Goal: Task Accomplishment & Management: Manage account settings

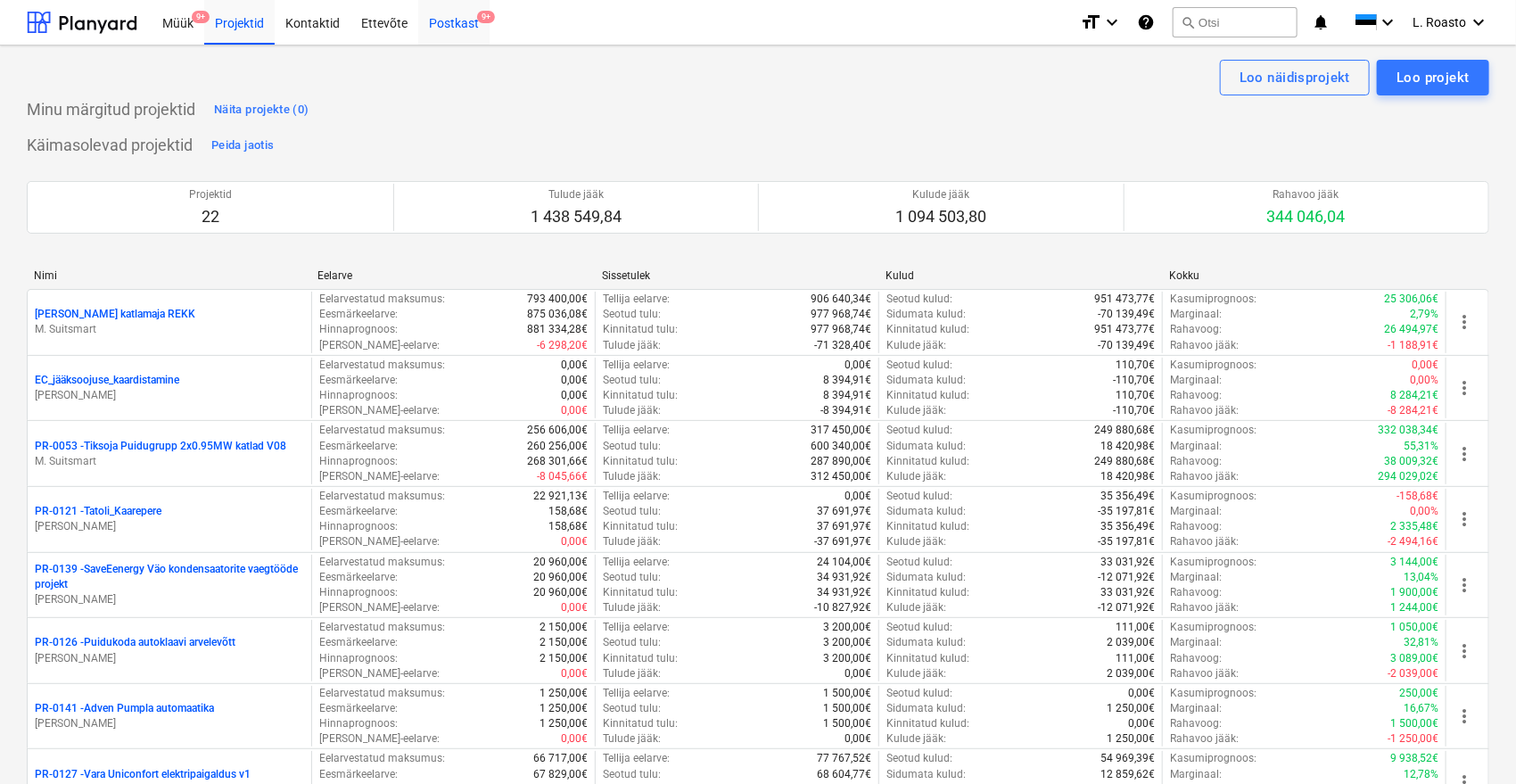
click at [479, 30] on div "Postkast 9+" at bounding box center [454, 22] width 72 height 46
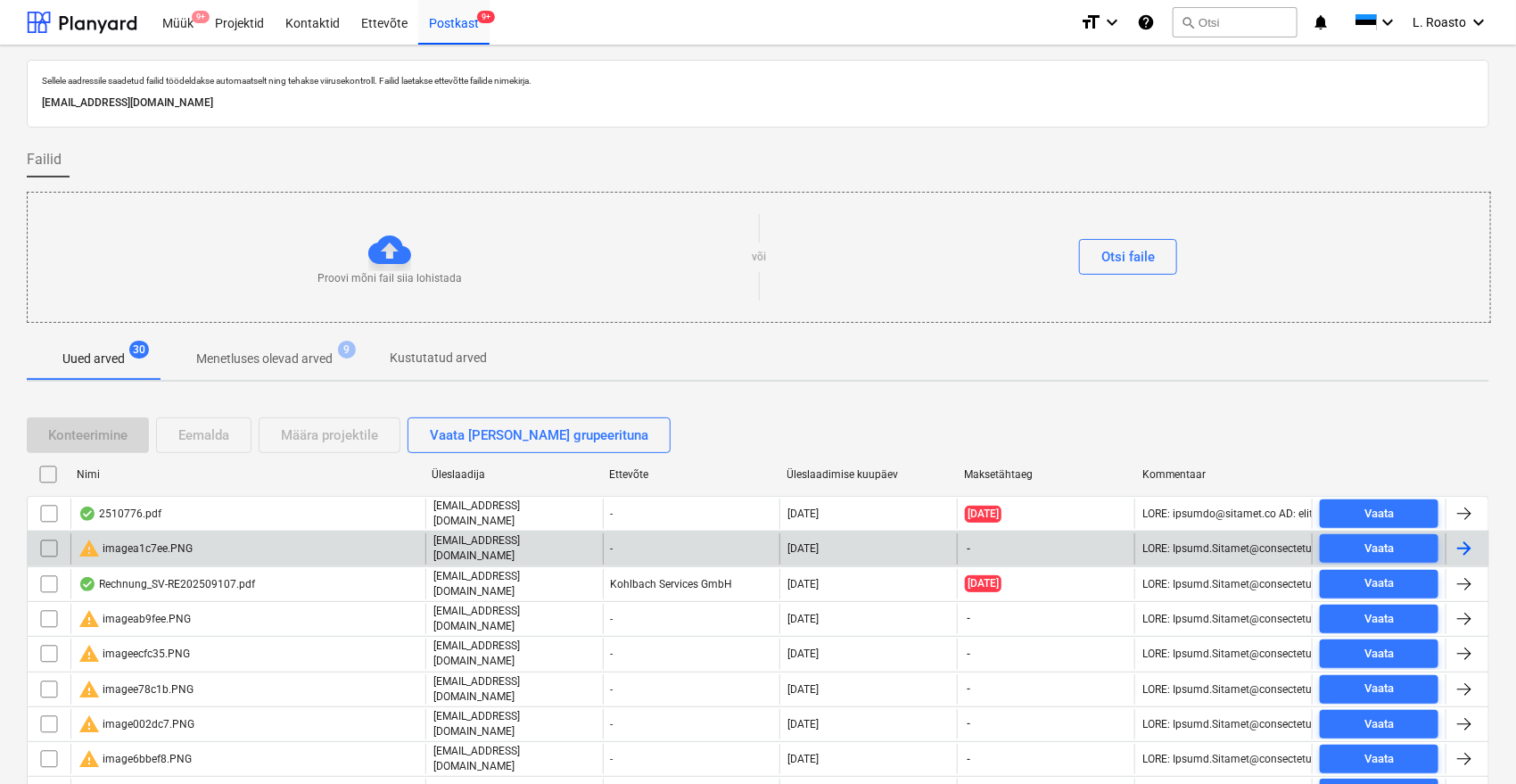
click at [56, 547] on input "checkbox" at bounding box center [49, 548] width 29 height 29
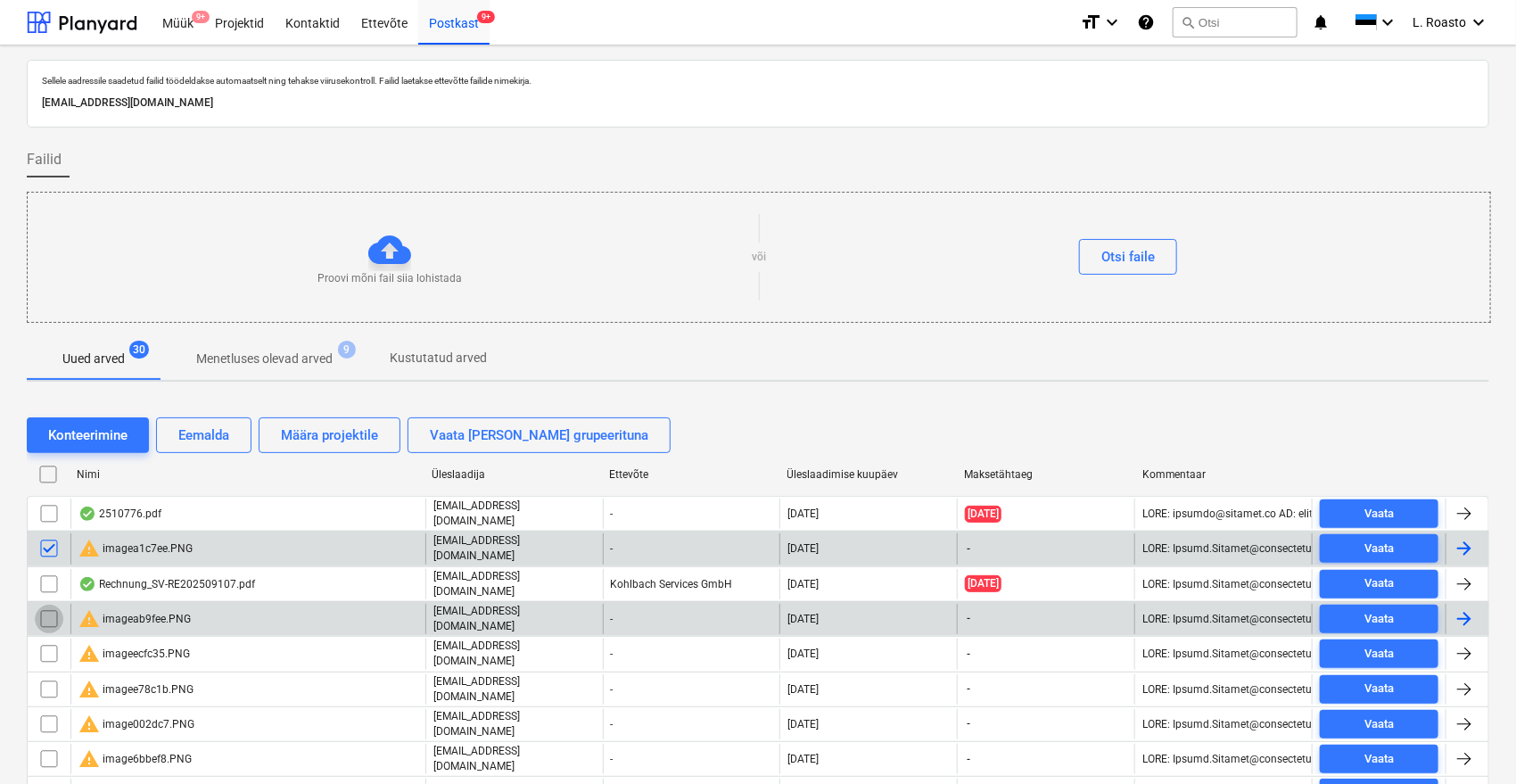
click at [50, 605] on input "checkbox" at bounding box center [49, 619] width 29 height 29
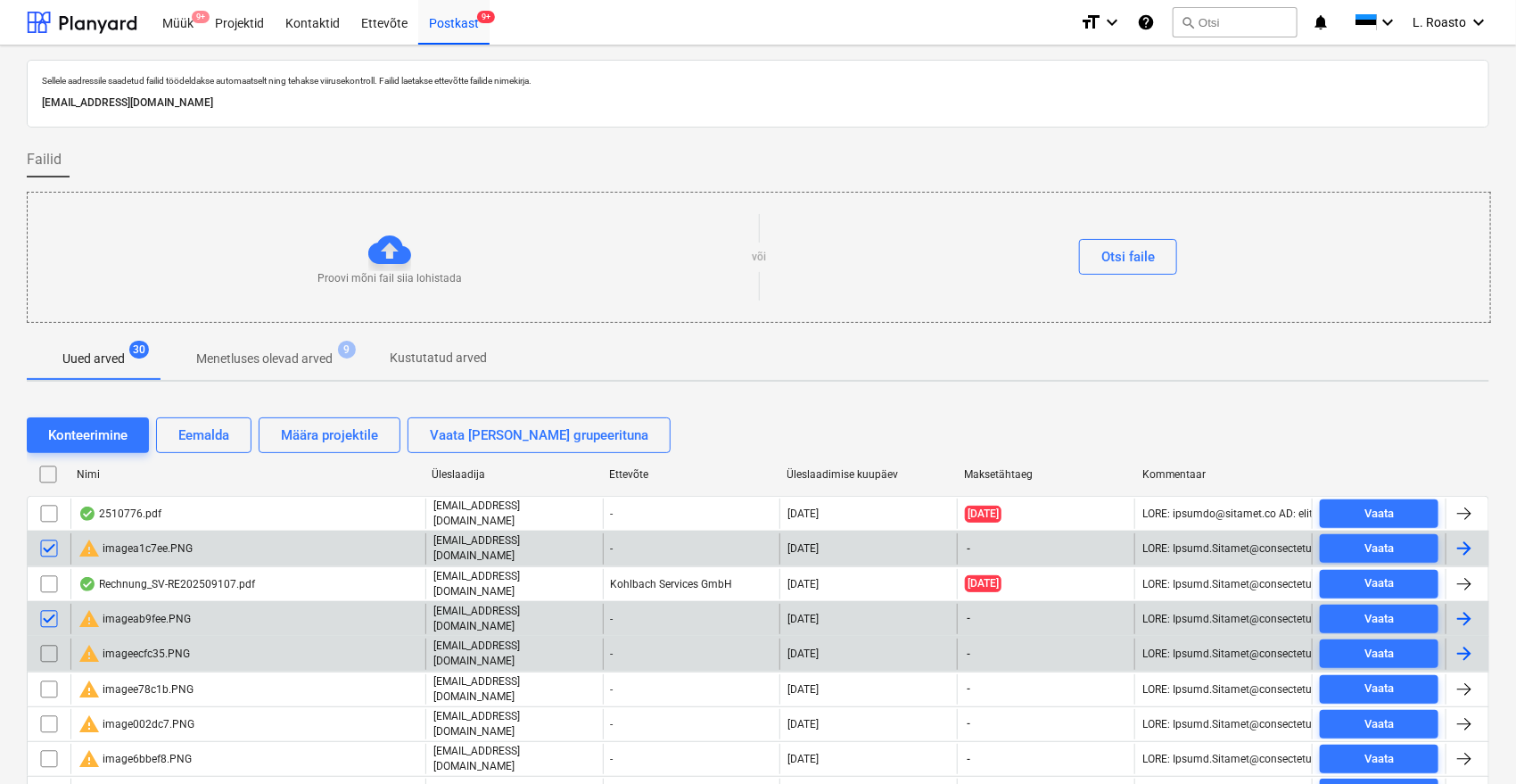
click at [48, 639] on input "checkbox" at bounding box center [49, 653] width 29 height 29
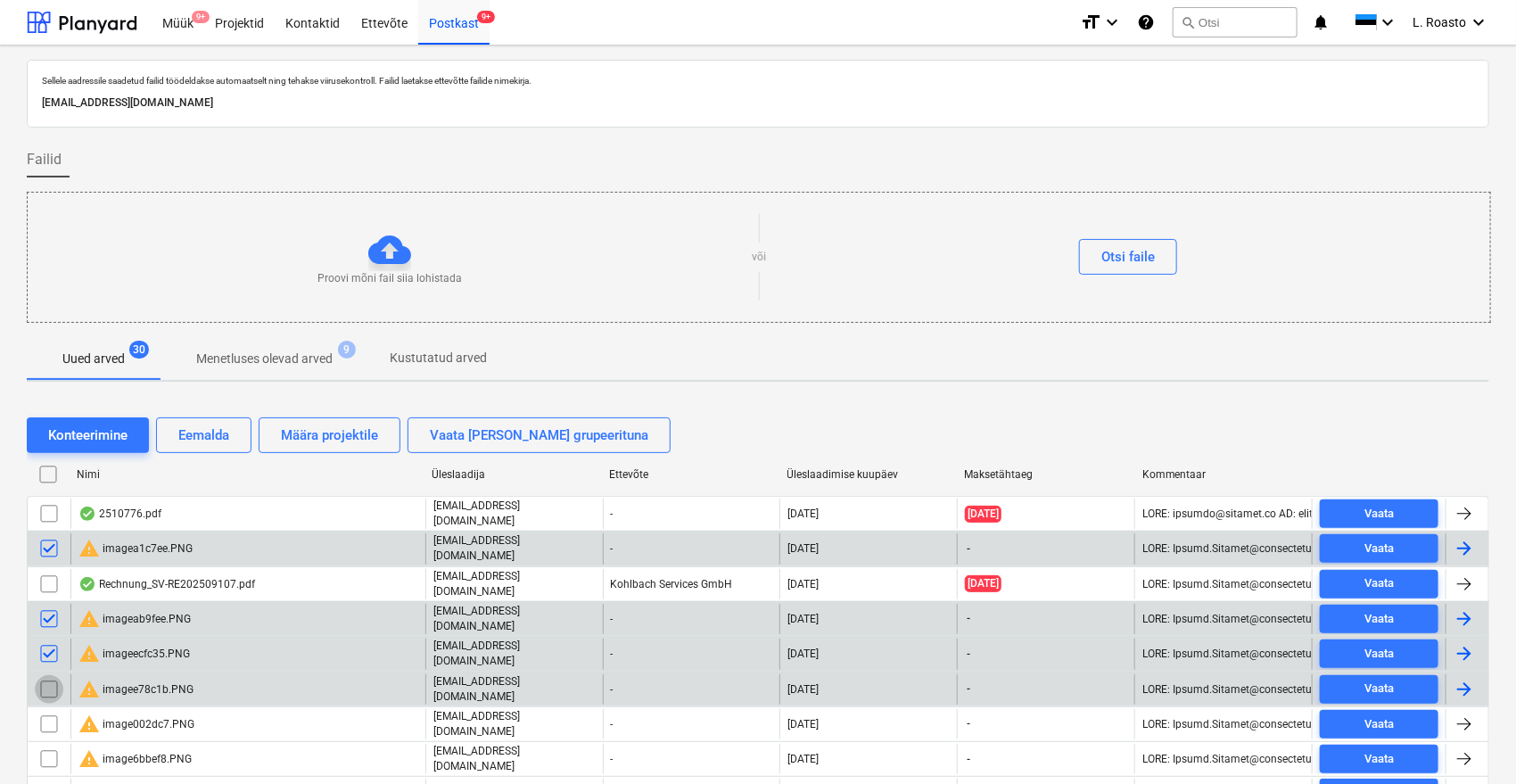
click at [50, 683] on input "checkbox" at bounding box center [49, 689] width 29 height 29
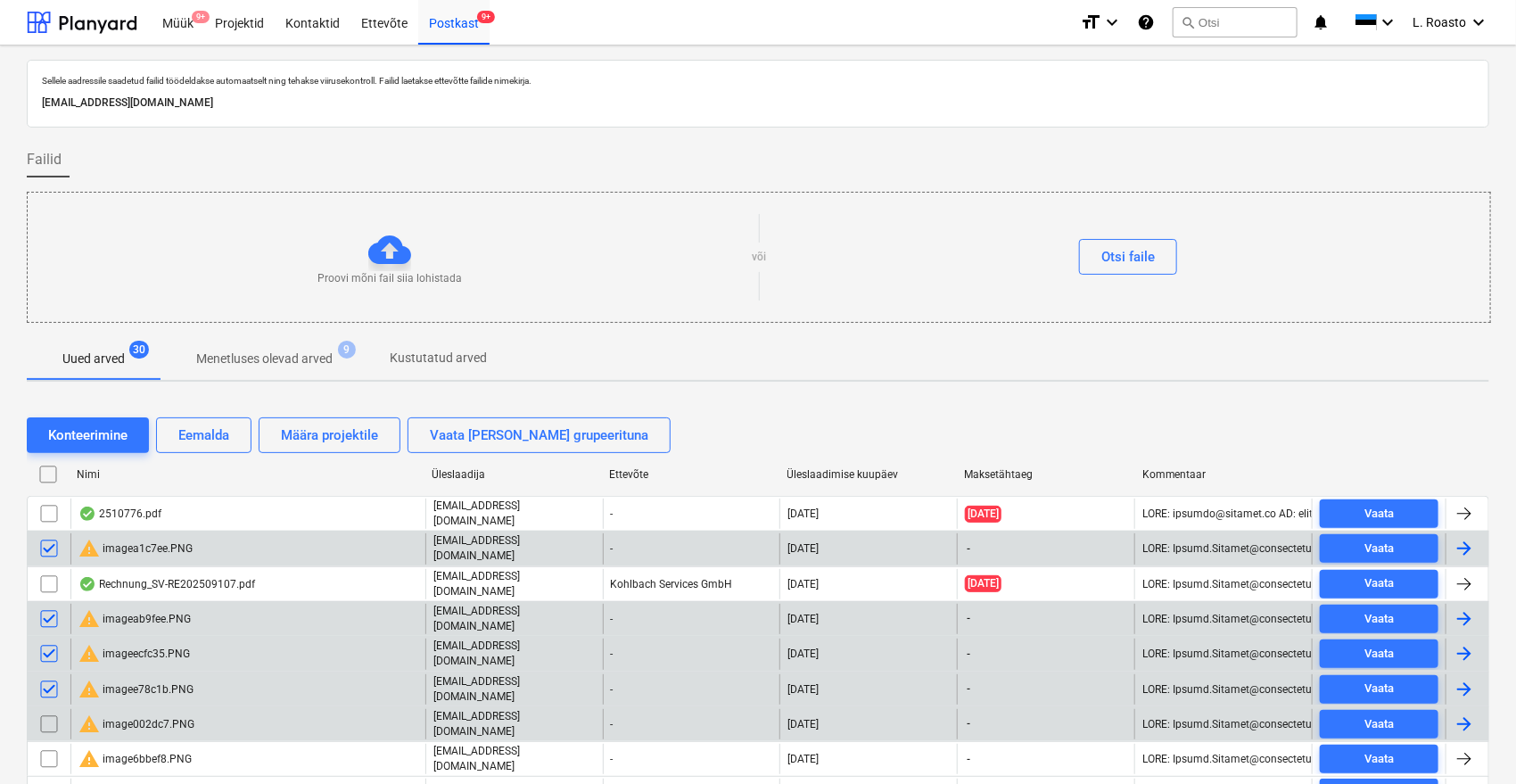
click at [47, 712] on input "checkbox" at bounding box center [49, 724] width 29 height 29
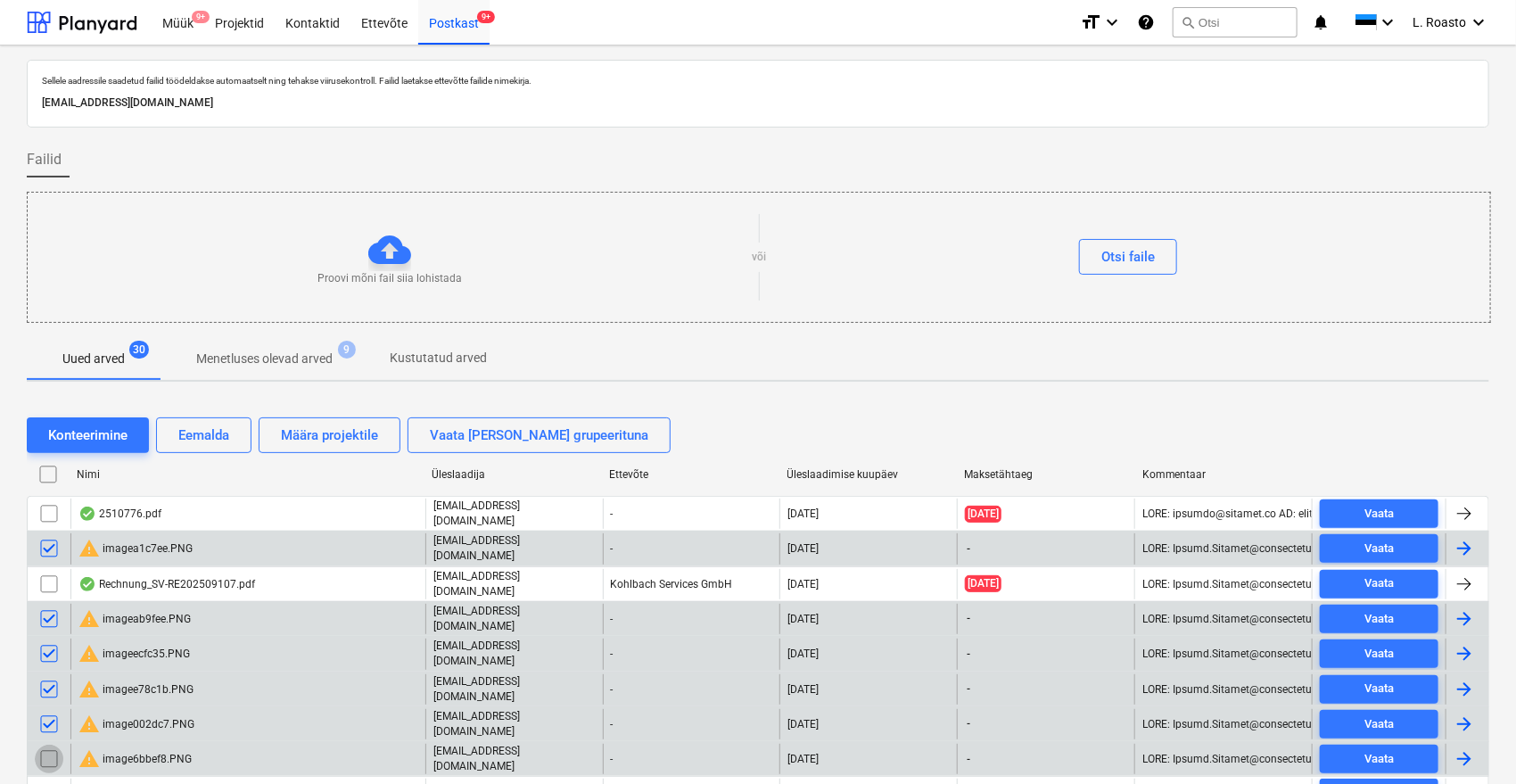
click at [47, 745] on input "checkbox" at bounding box center [49, 759] width 29 height 29
click at [214, 430] on div "Eemalda" at bounding box center [203, 435] width 51 height 23
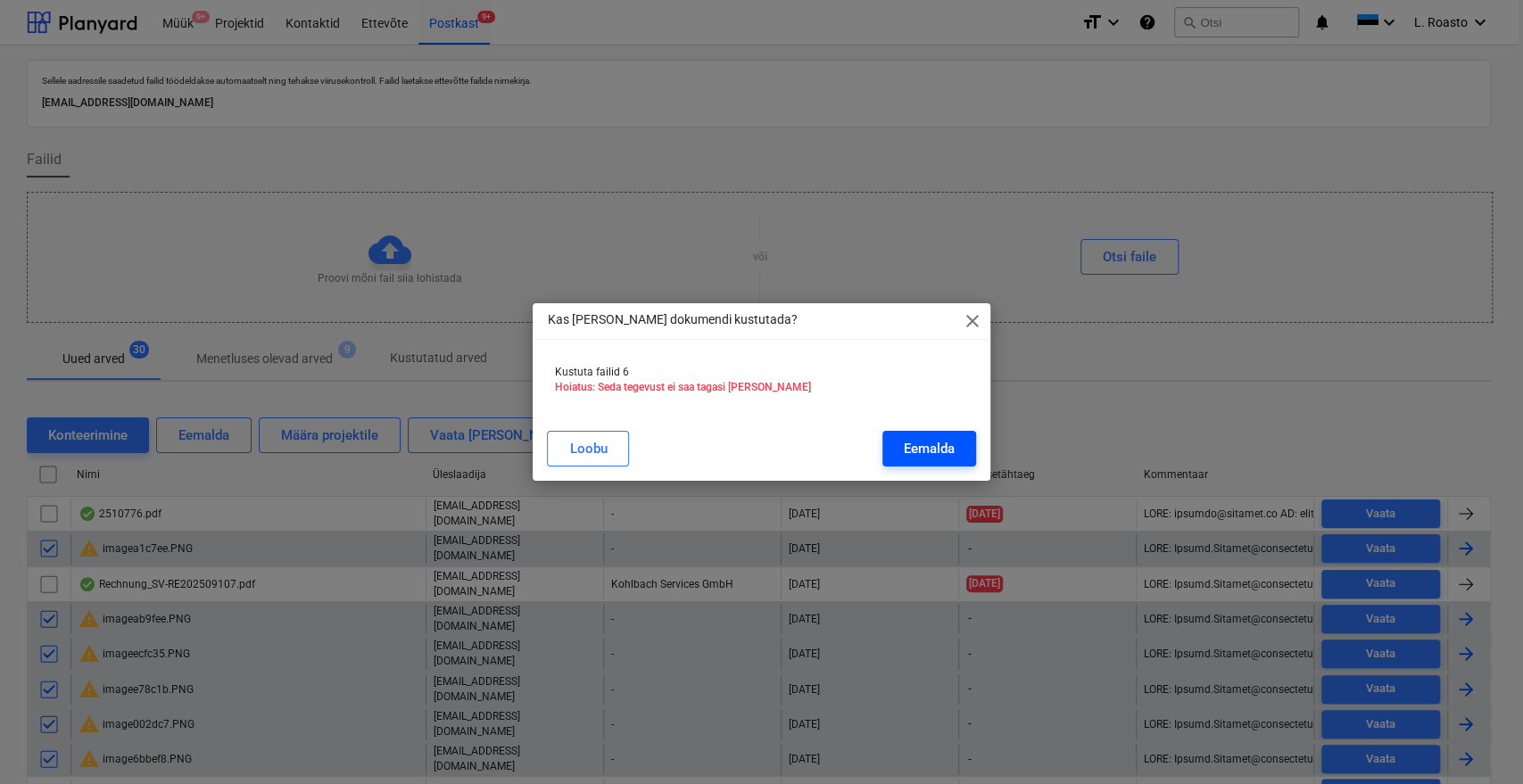
click at [922, 442] on div "Eemalda" at bounding box center [929, 449] width 51 height 23
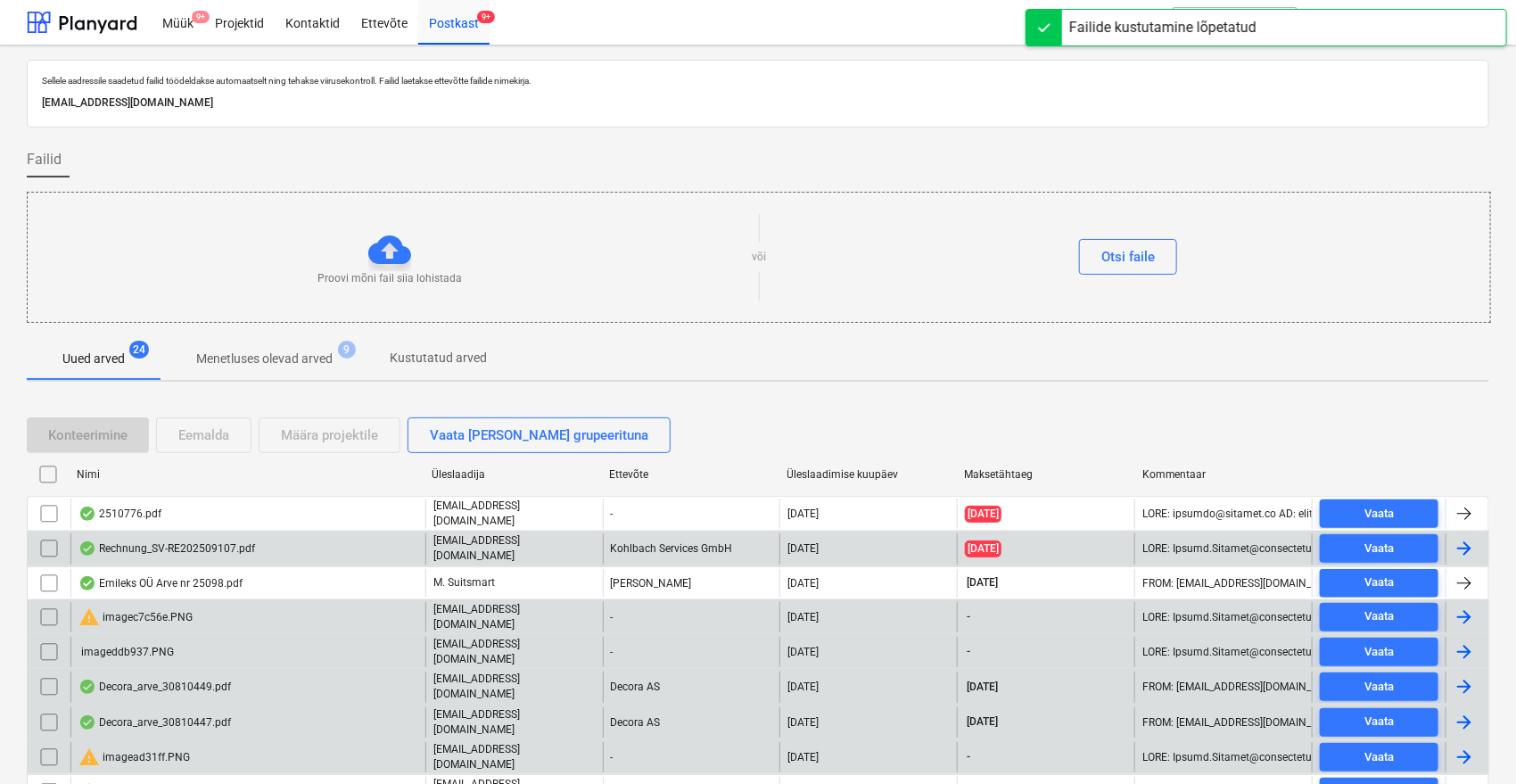
click at [47, 612] on input "checkbox" at bounding box center [49, 617] width 29 height 29
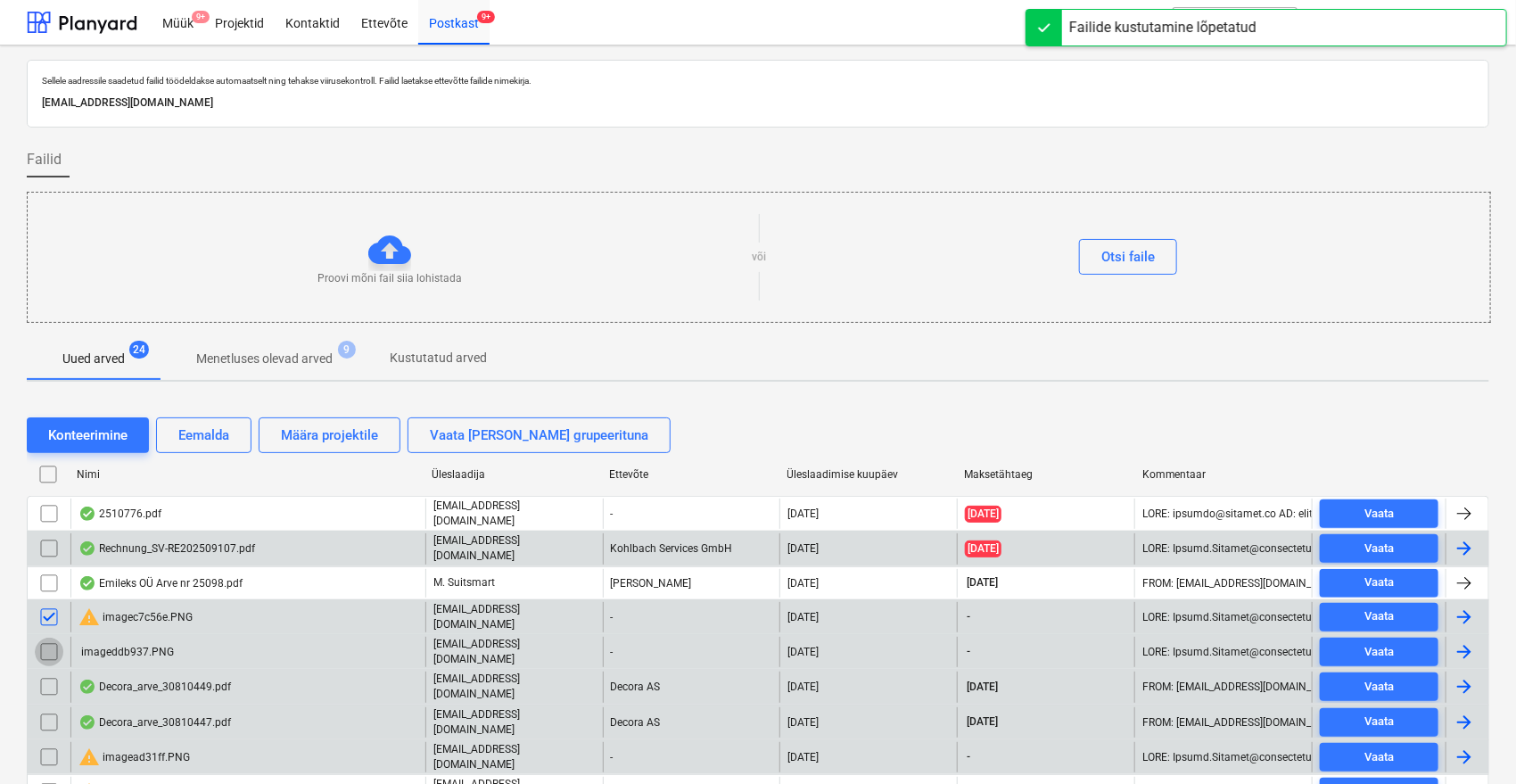
click at [47, 646] on input "checkbox" at bounding box center [49, 651] width 29 height 29
click at [49, 745] on input "checkbox" at bounding box center [49, 757] width 29 height 29
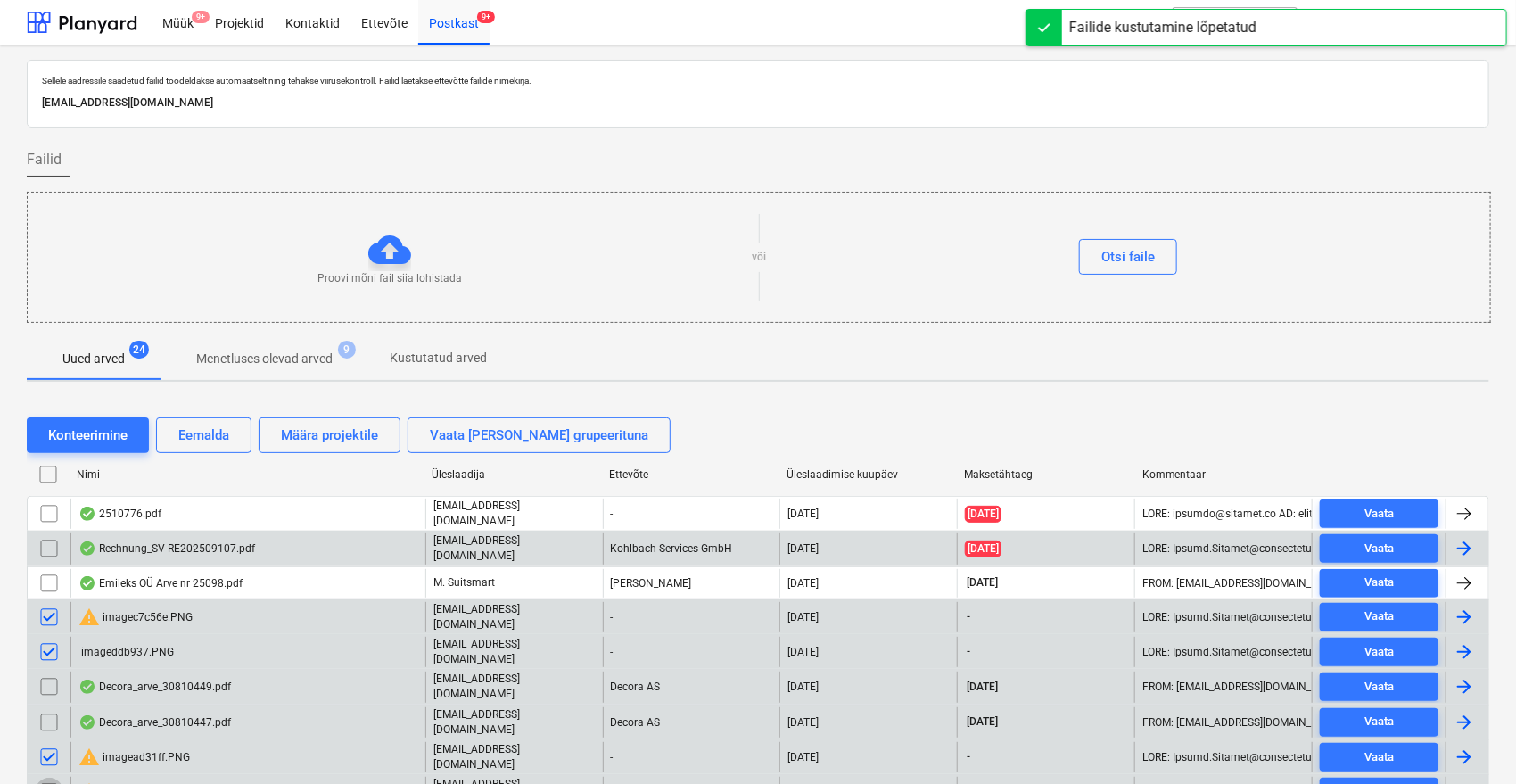
click at [47, 778] on input "checkbox" at bounding box center [49, 792] width 29 height 29
click at [224, 426] on div "Eemalda" at bounding box center [203, 435] width 51 height 23
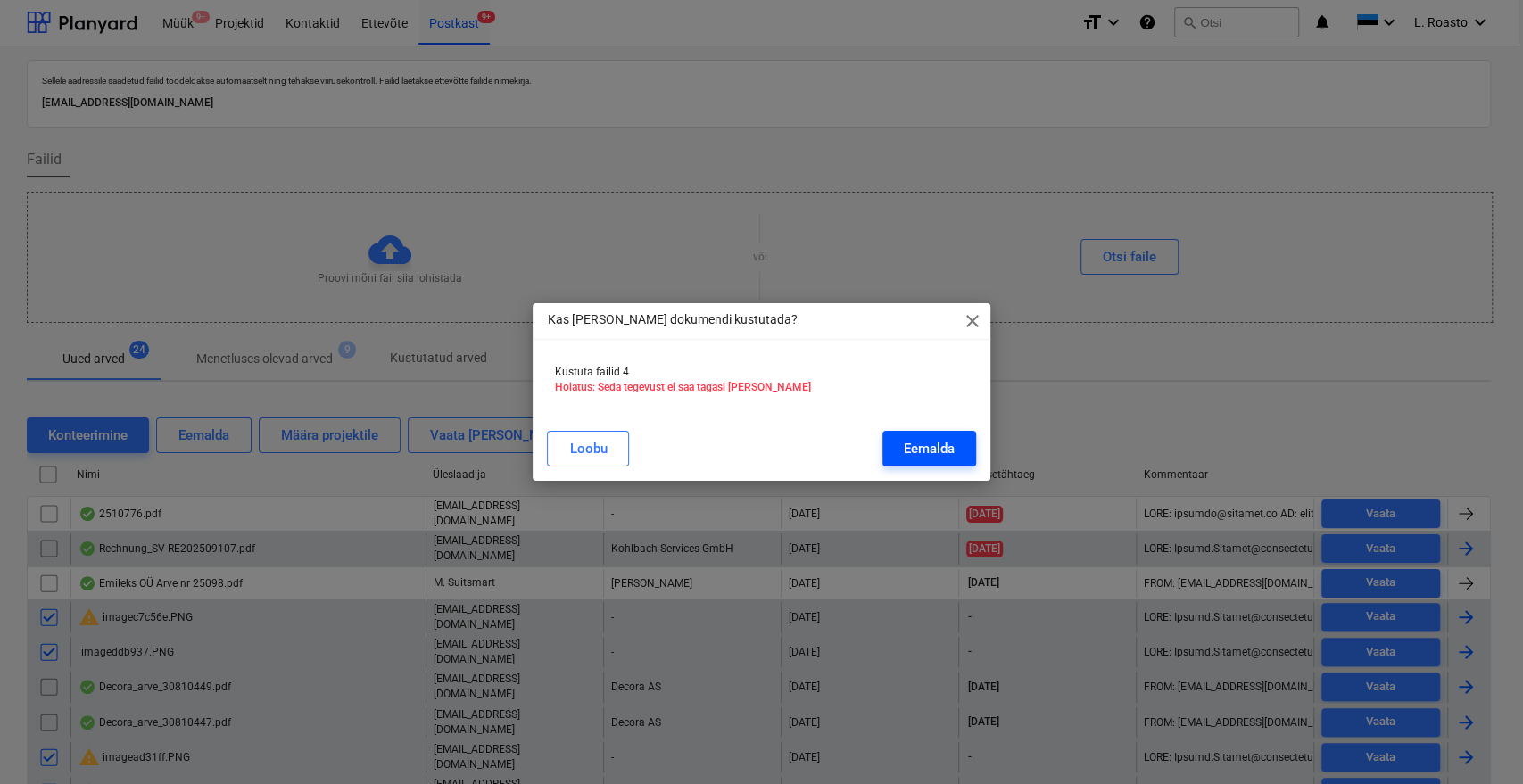
click at [948, 462] on div "[PERSON_NAME]" at bounding box center [761, 449] width 450 height 50
click at [940, 448] on div "Eemalda" at bounding box center [929, 449] width 51 height 23
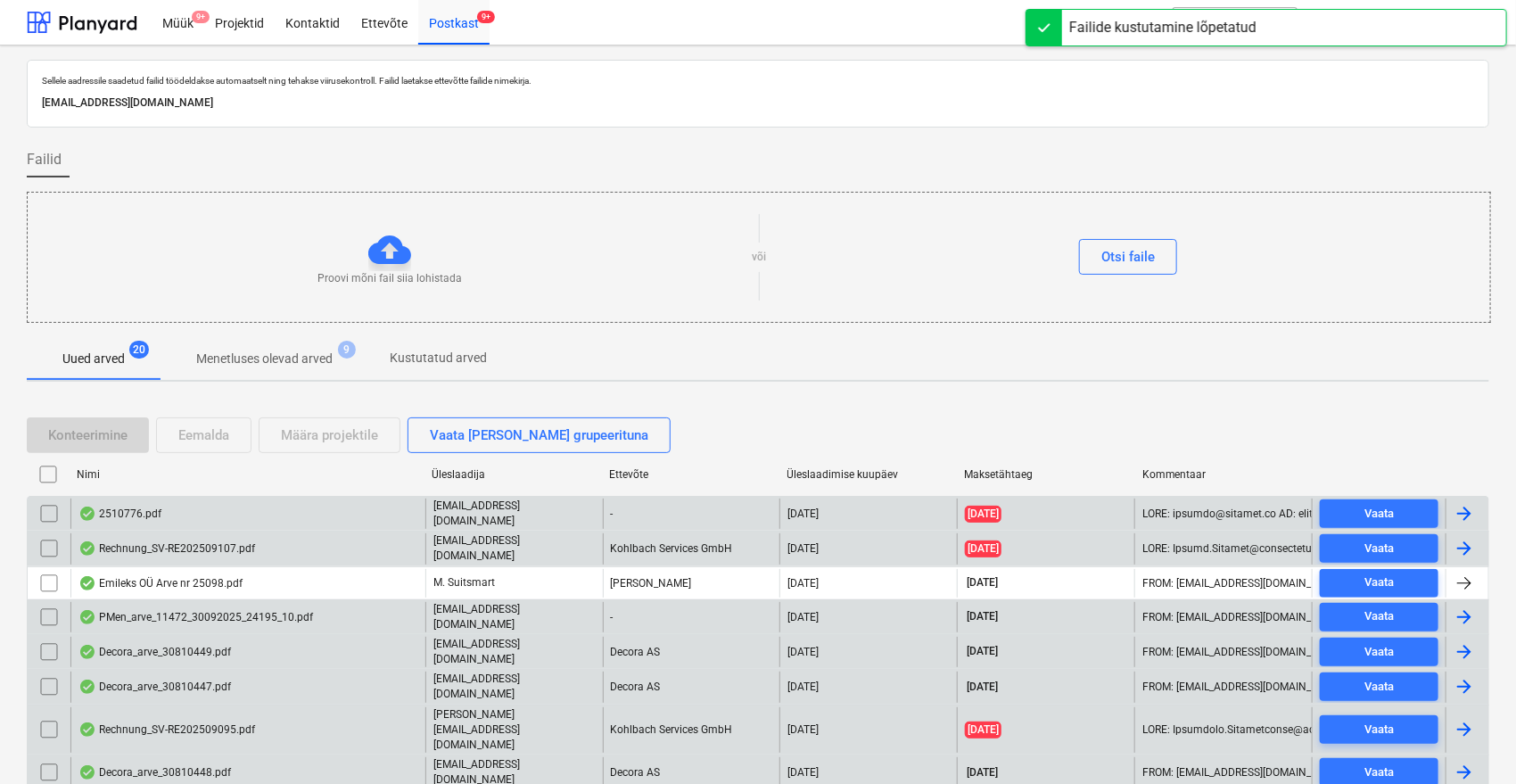
click at [47, 513] on input "checkbox" at bounding box center [49, 513] width 29 height 29
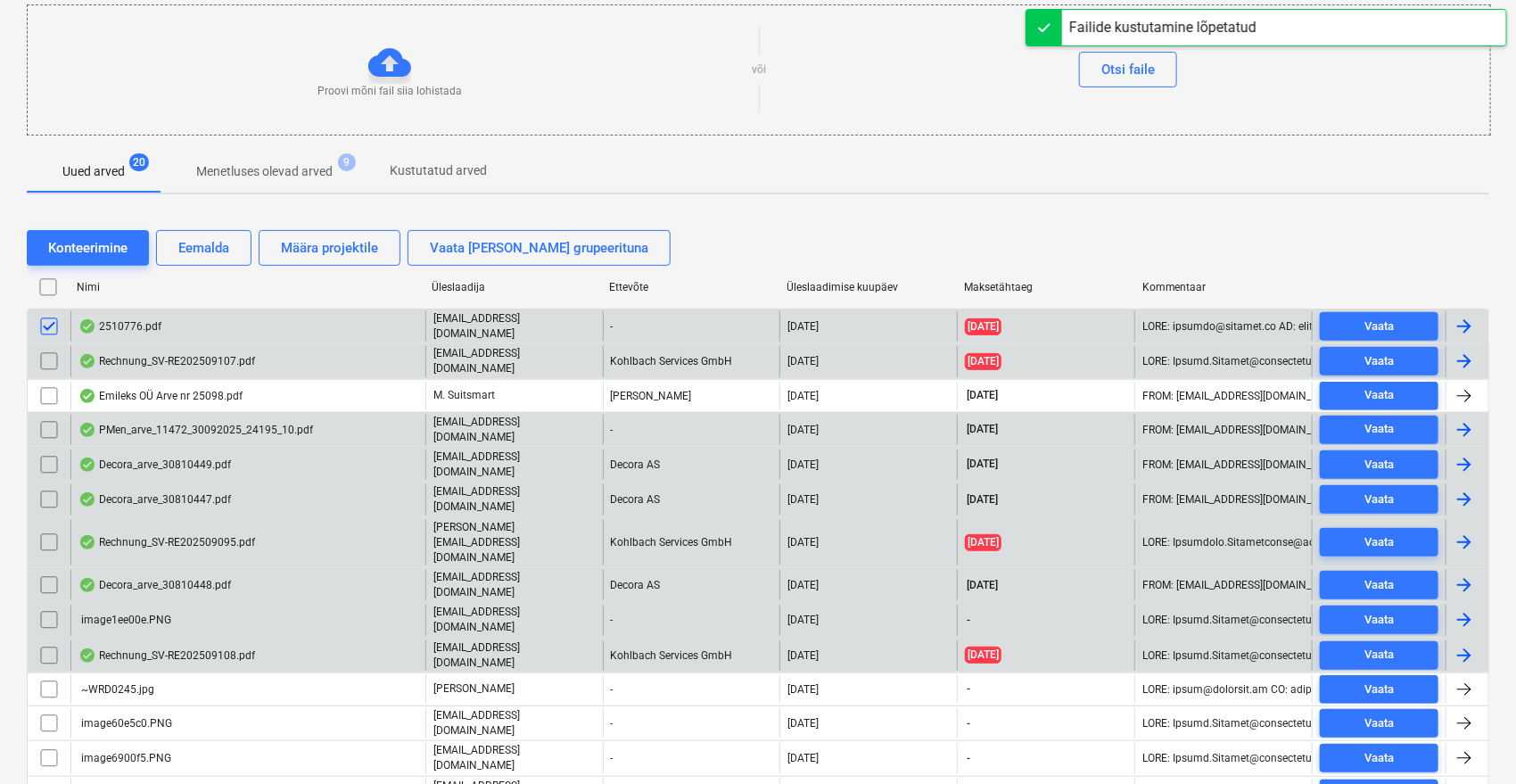
scroll to position [198, 0]
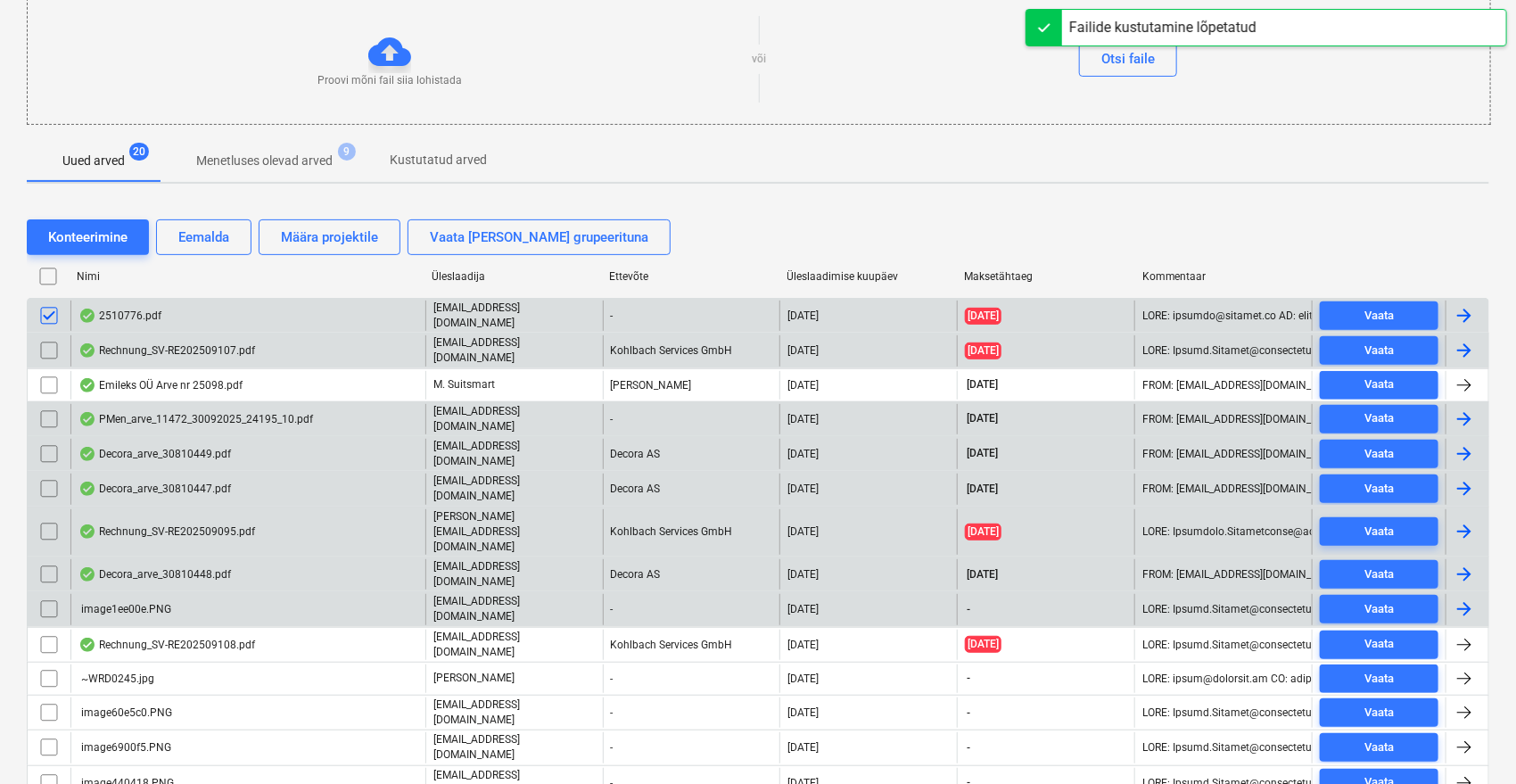
click at [46, 595] on input "checkbox" at bounding box center [49, 609] width 29 height 29
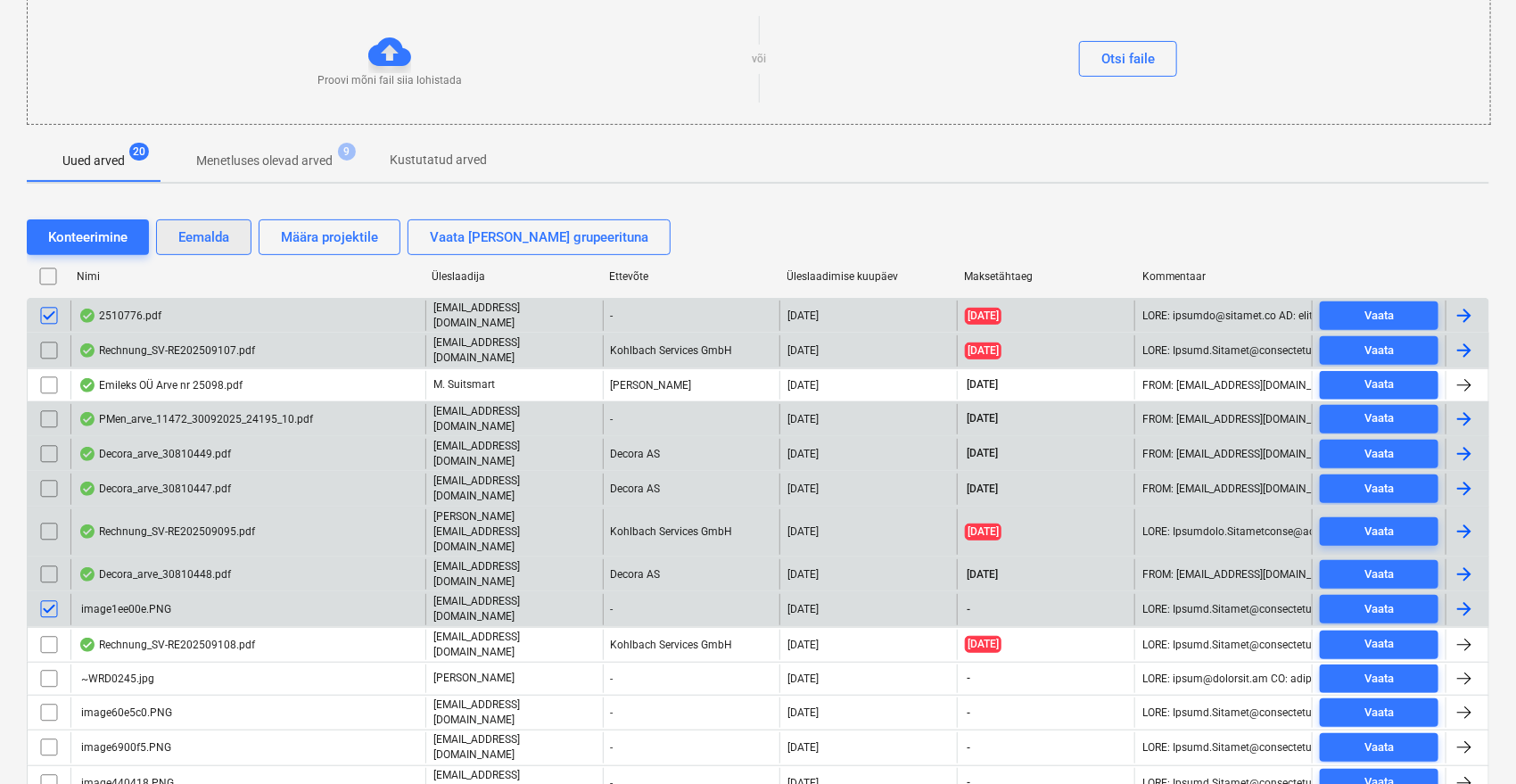
click at [224, 237] on div "Eemalda" at bounding box center [203, 237] width 51 height 23
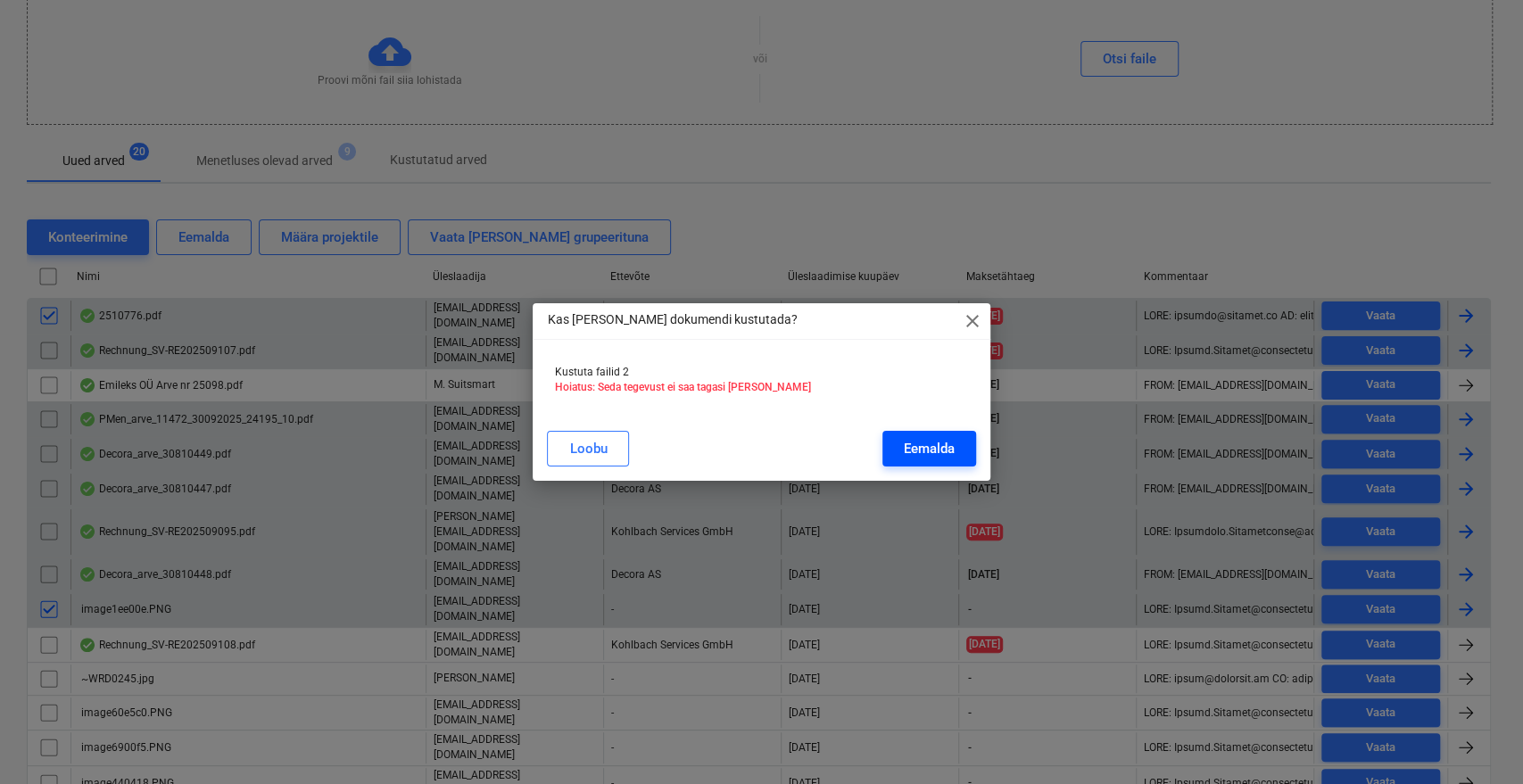
click at [928, 457] on div "Eemalda" at bounding box center [929, 449] width 51 height 23
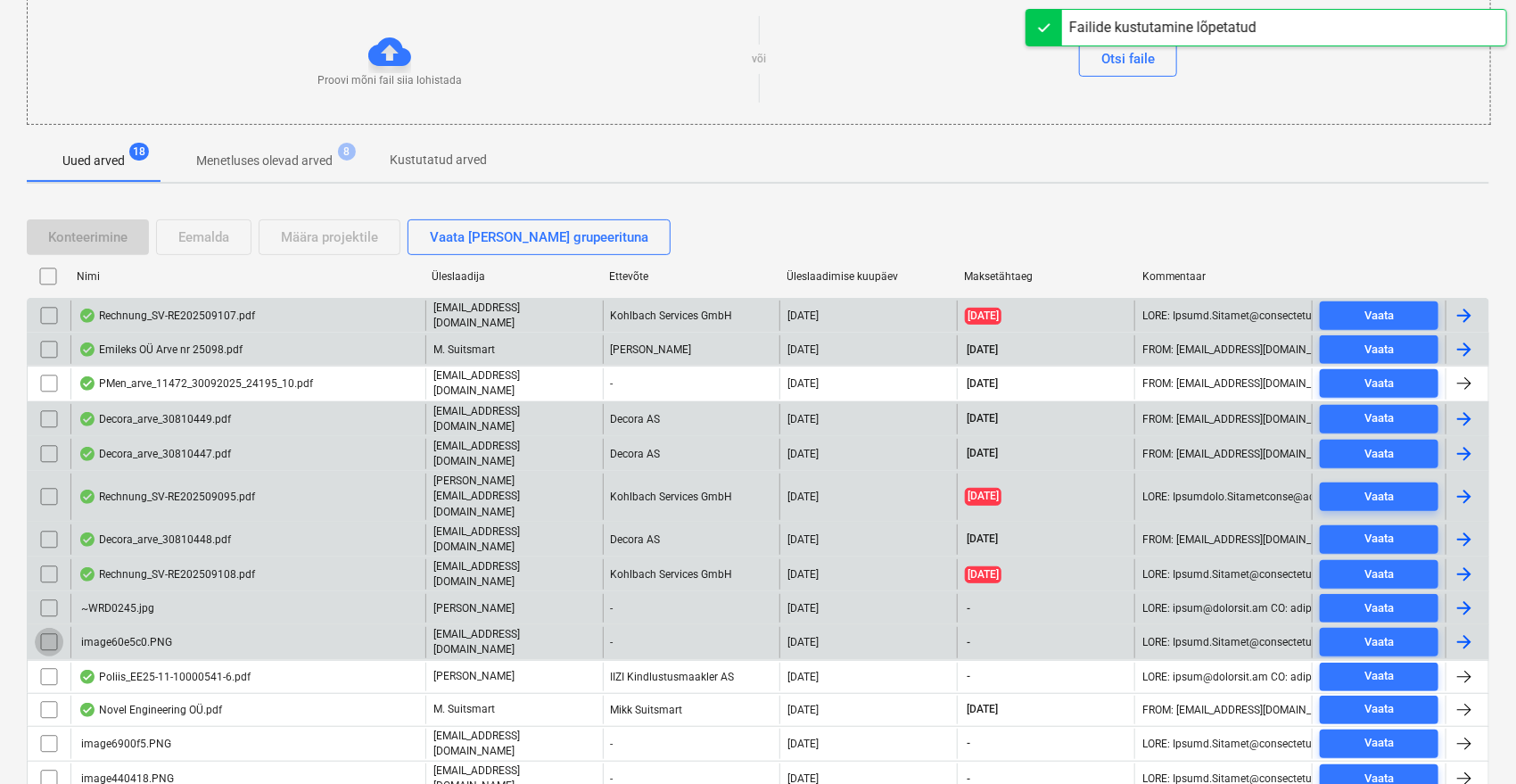
click at [48, 628] on input "checkbox" at bounding box center [49, 642] width 29 height 29
click at [50, 594] on input "checkbox" at bounding box center [49, 608] width 29 height 29
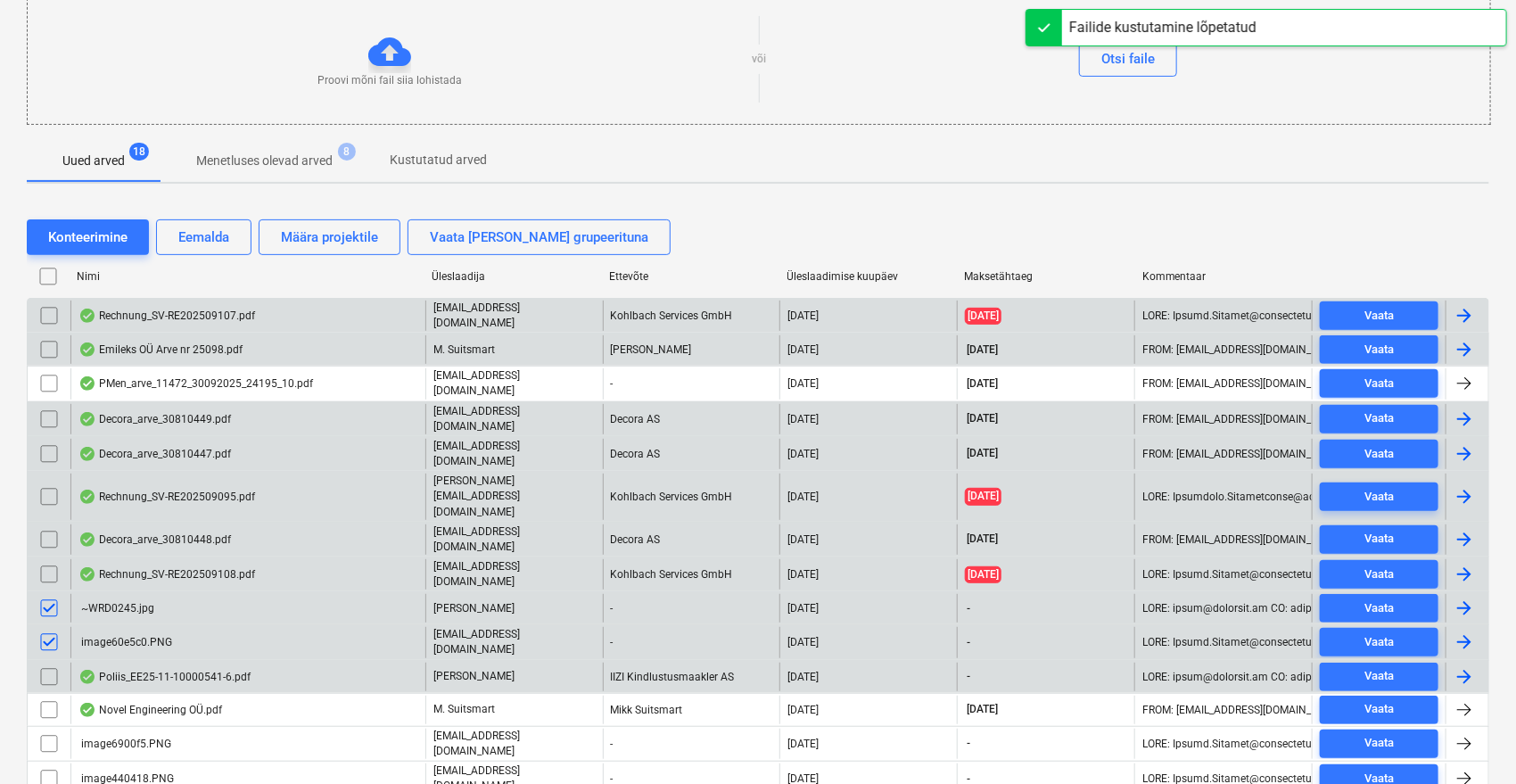
click at [53, 662] on input "checkbox" at bounding box center [49, 676] width 29 height 29
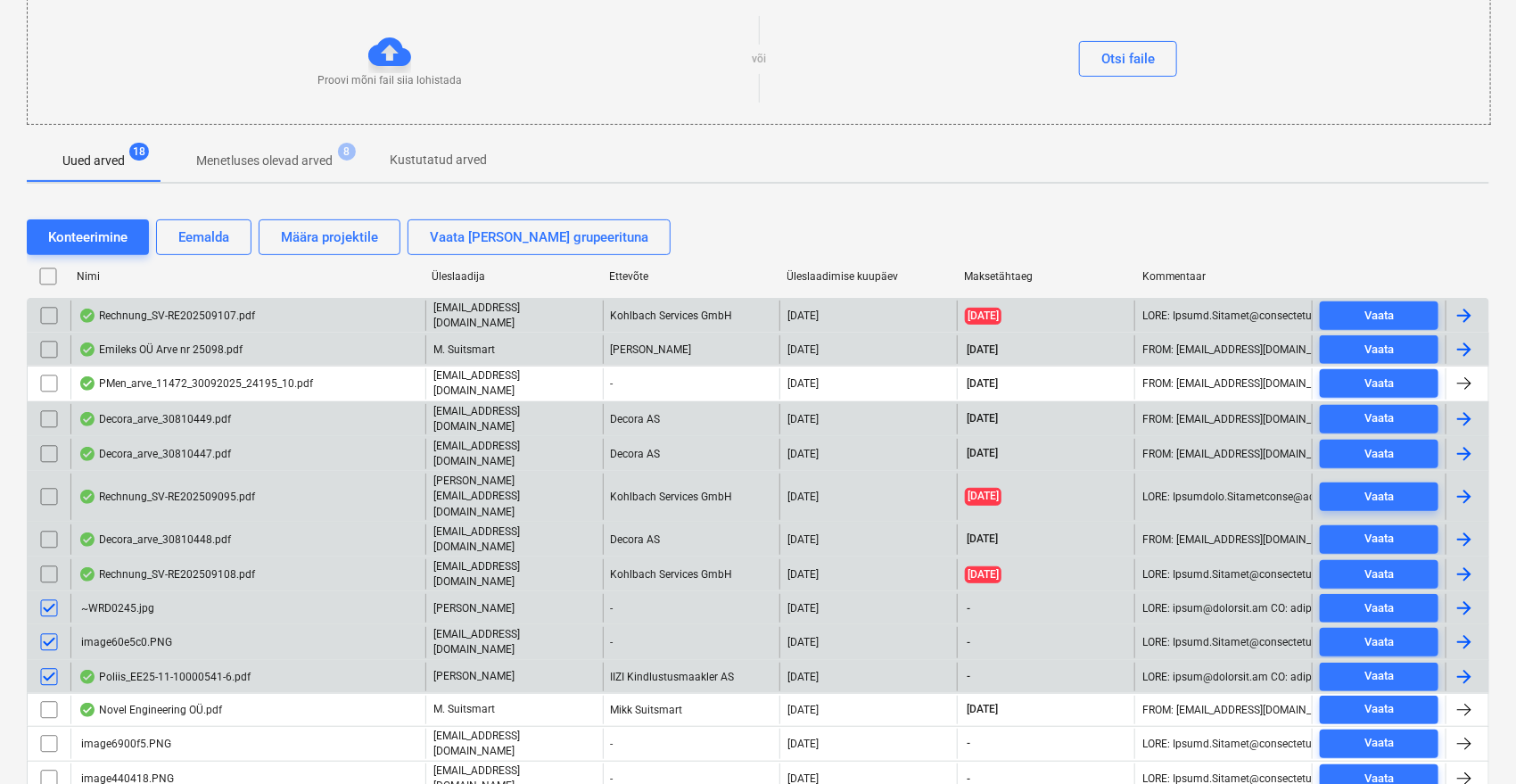
click at [53, 662] on input "checkbox" at bounding box center [49, 676] width 29 height 29
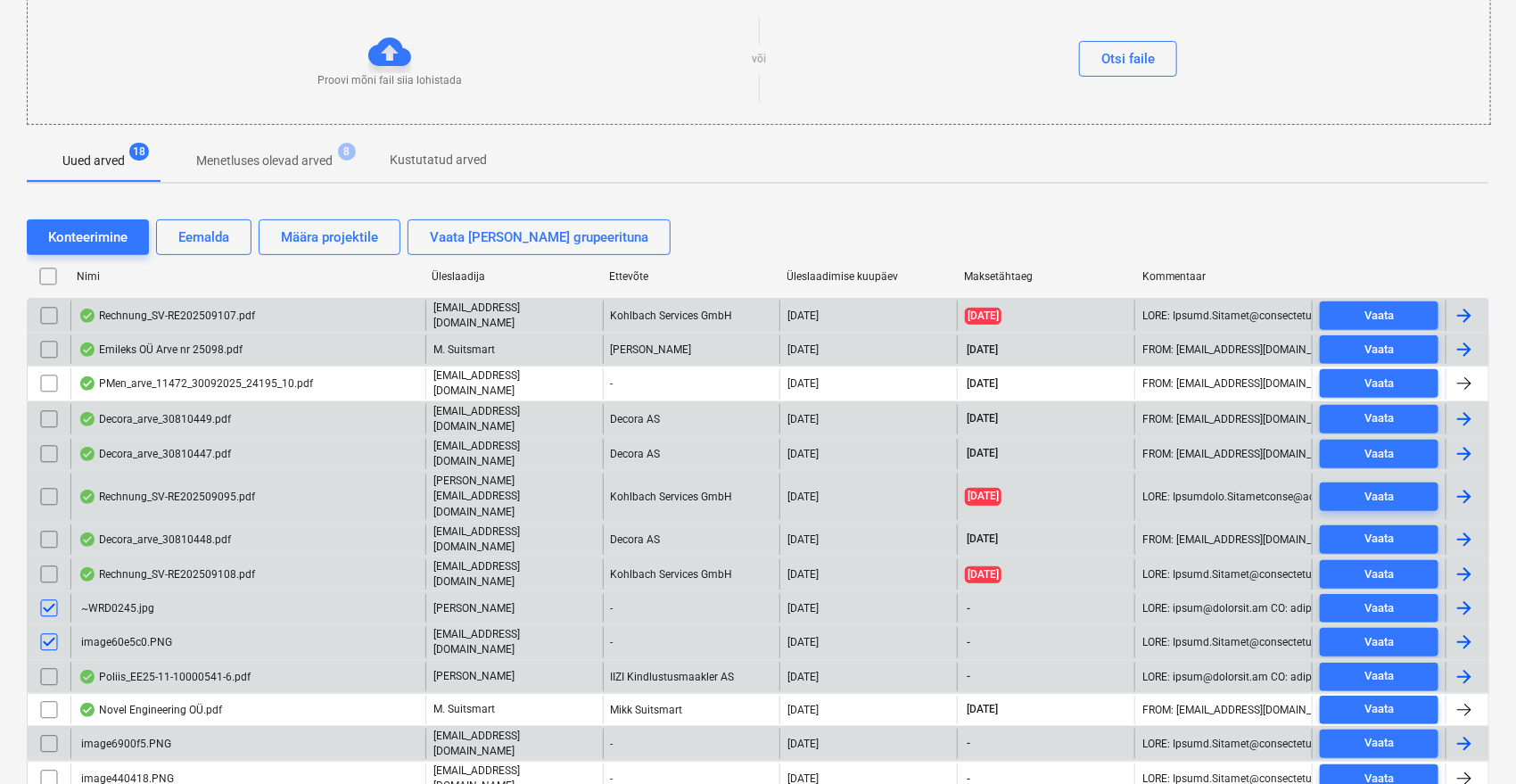
click at [46, 729] on input "checkbox" at bounding box center [49, 744] width 29 height 29
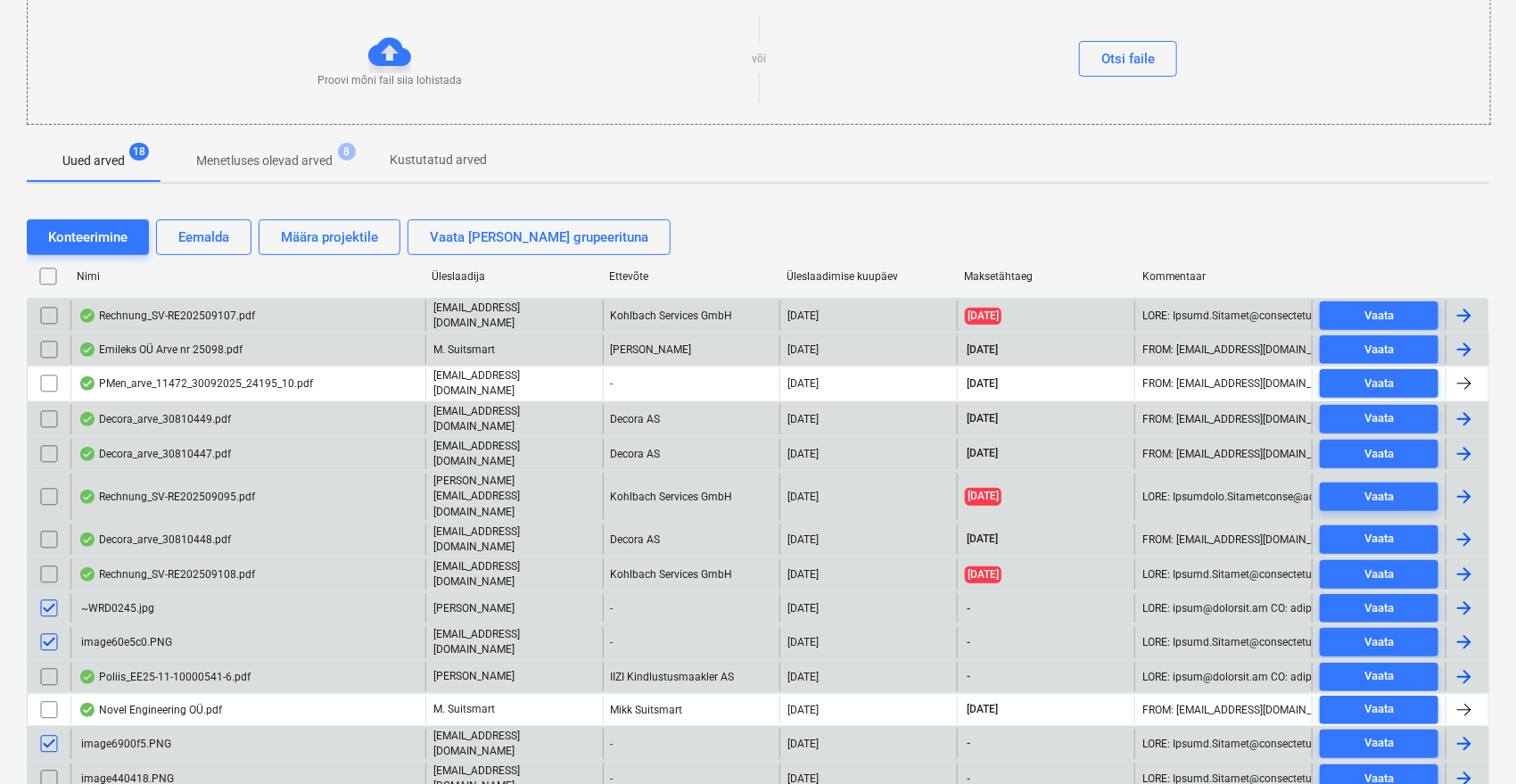
click at [47, 764] on input "checkbox" at bounding box center [49, 779] width 29 height 29
click at [215, 236] on div "Eemalda" at bounding box center [203, 237] width 51 height 23
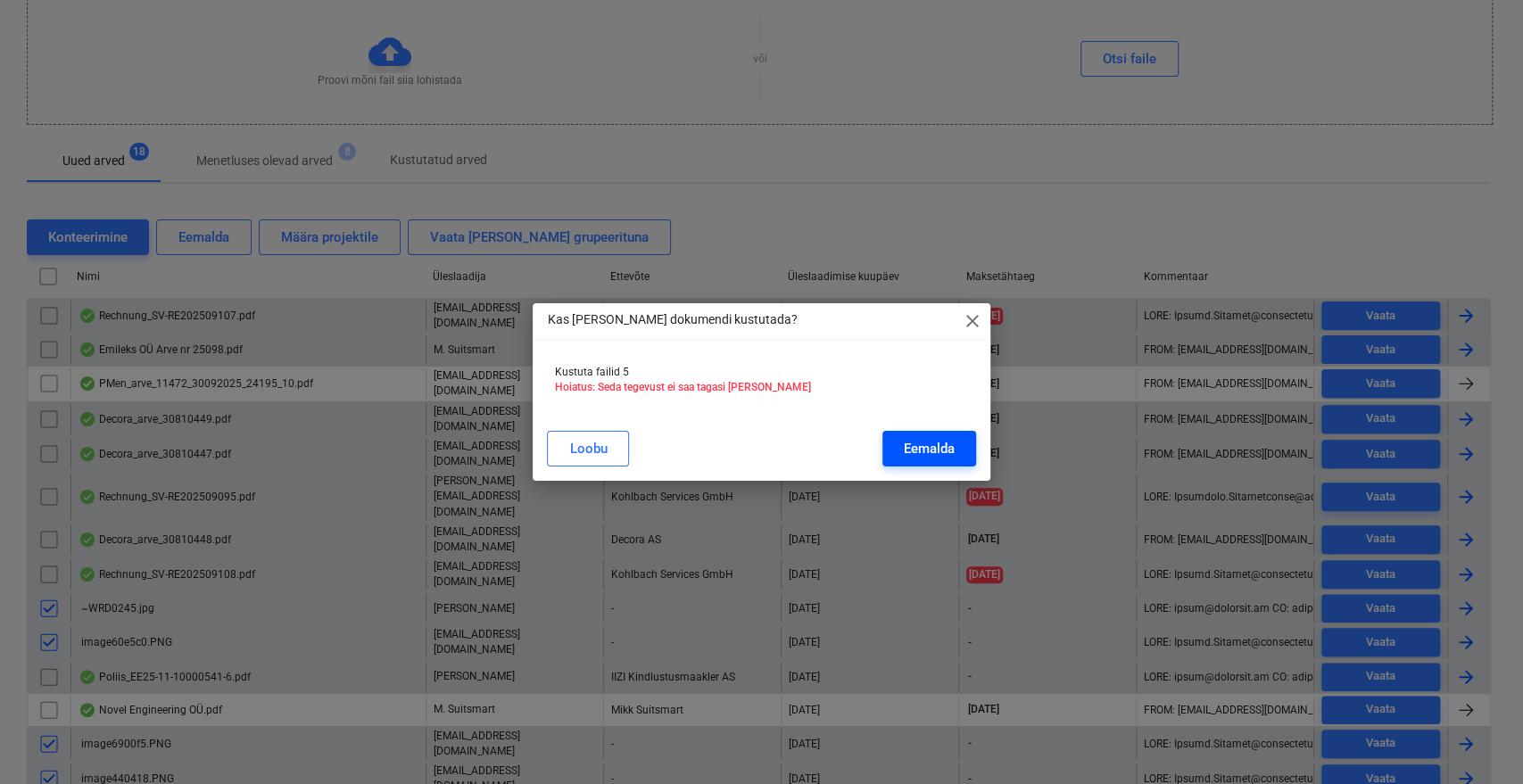
click at [917, 451] on div "Eemalda" at bounding box center [929, 449] width 51 height 23
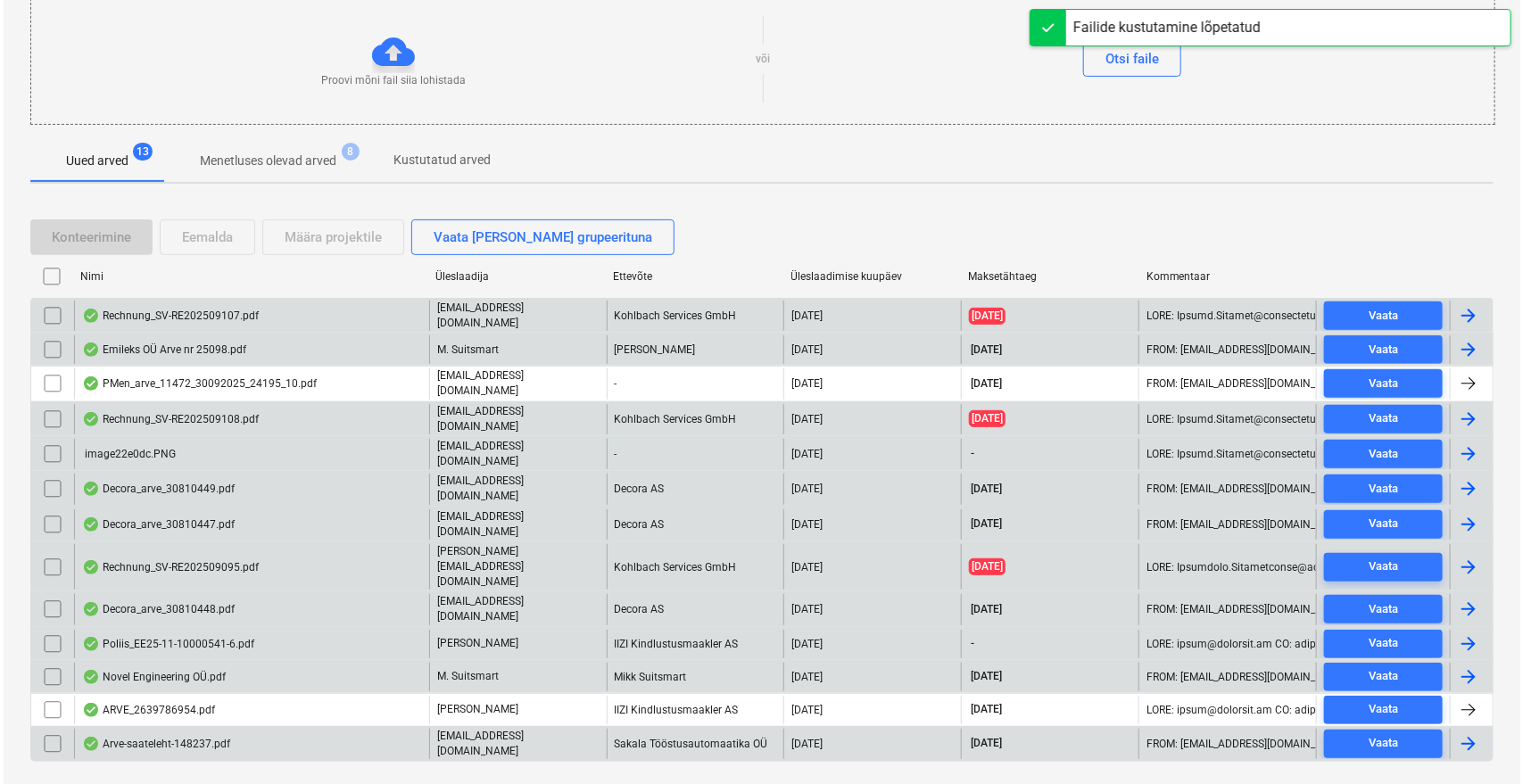
scroll to position [203, 0]
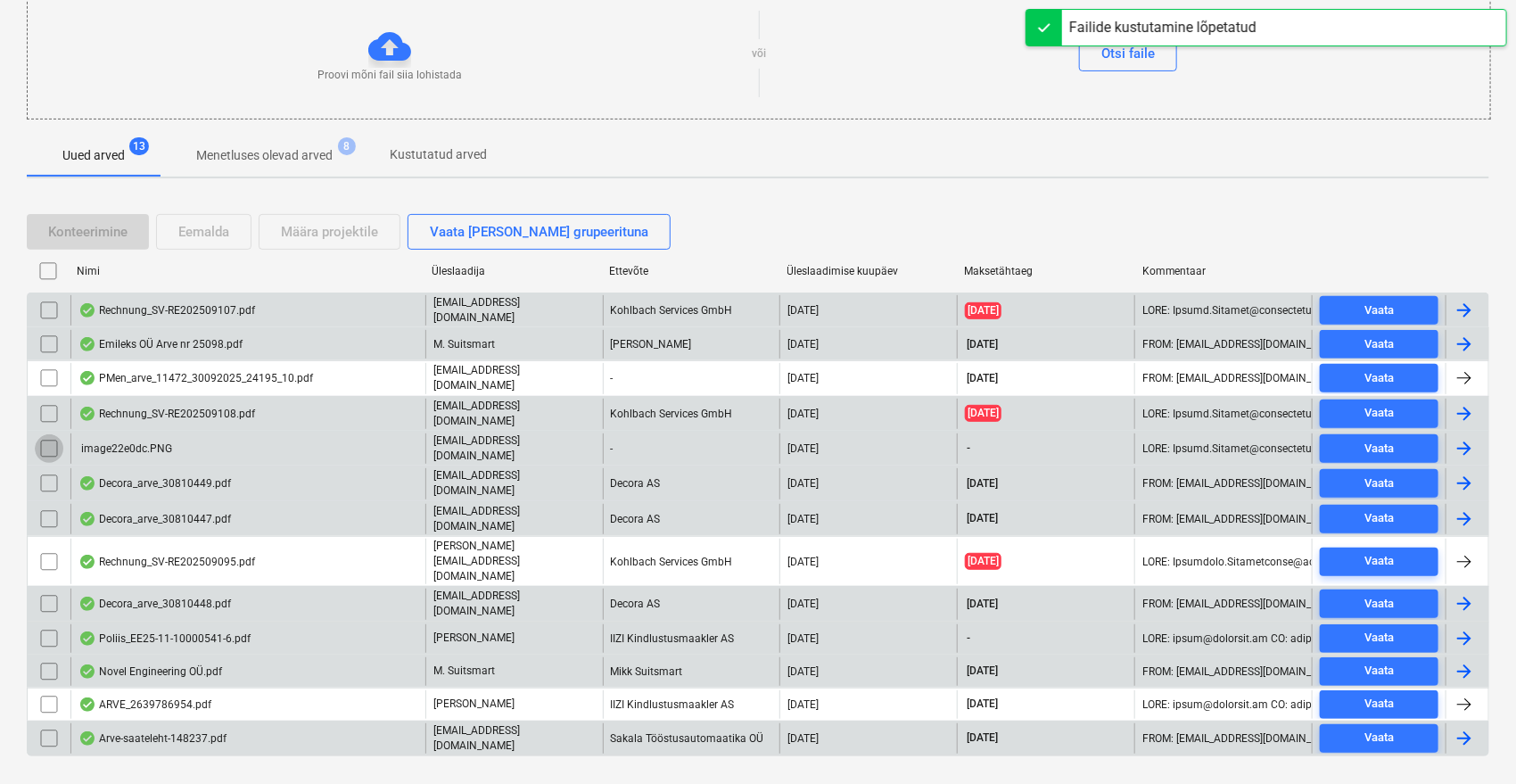
click at [43, 435] on input "checkbox" at bounding box center [49, 449] width 29 height 29
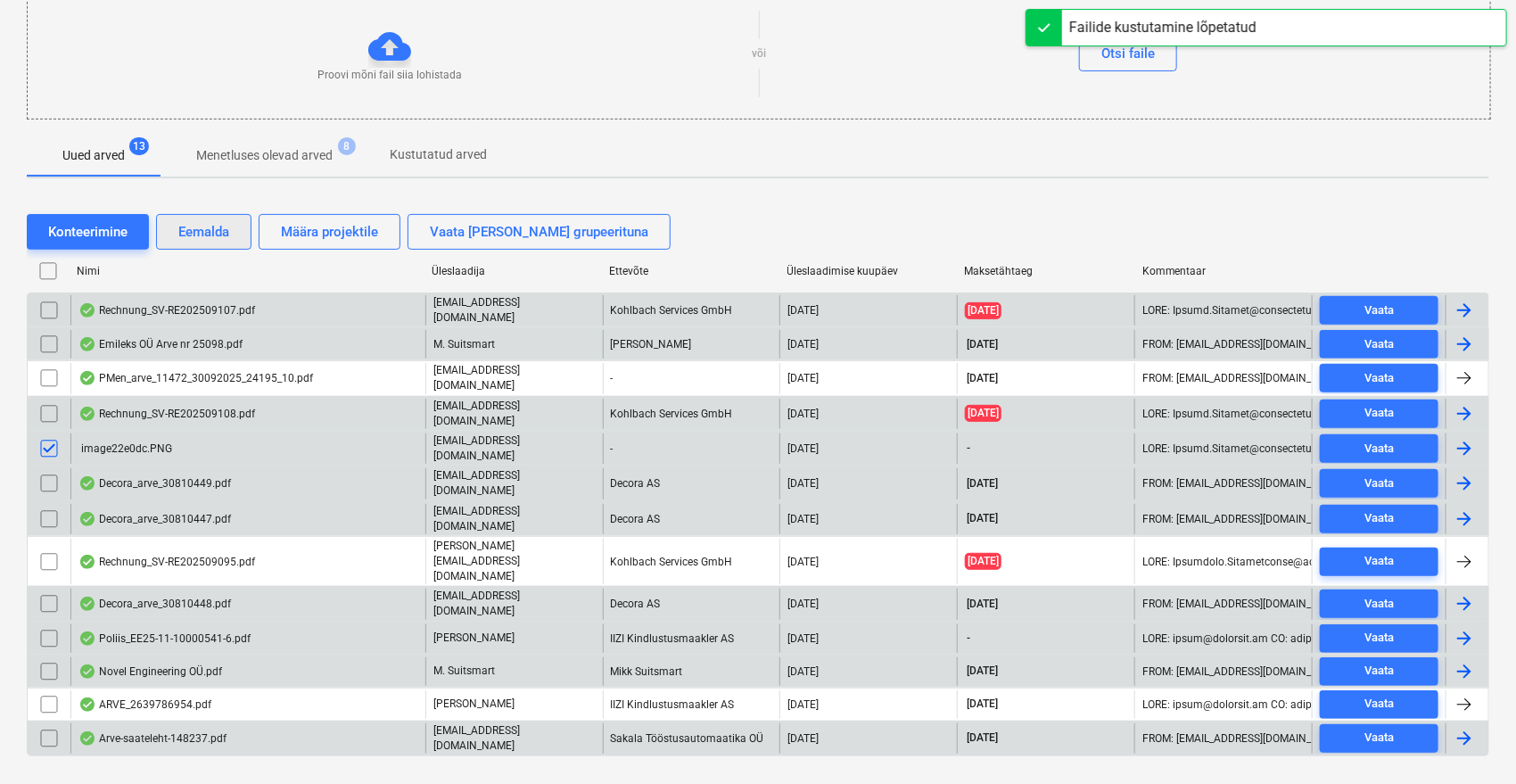
click at [198, 233] on div "Eemalda" at bounding box center [203, 232] width 51 height 23
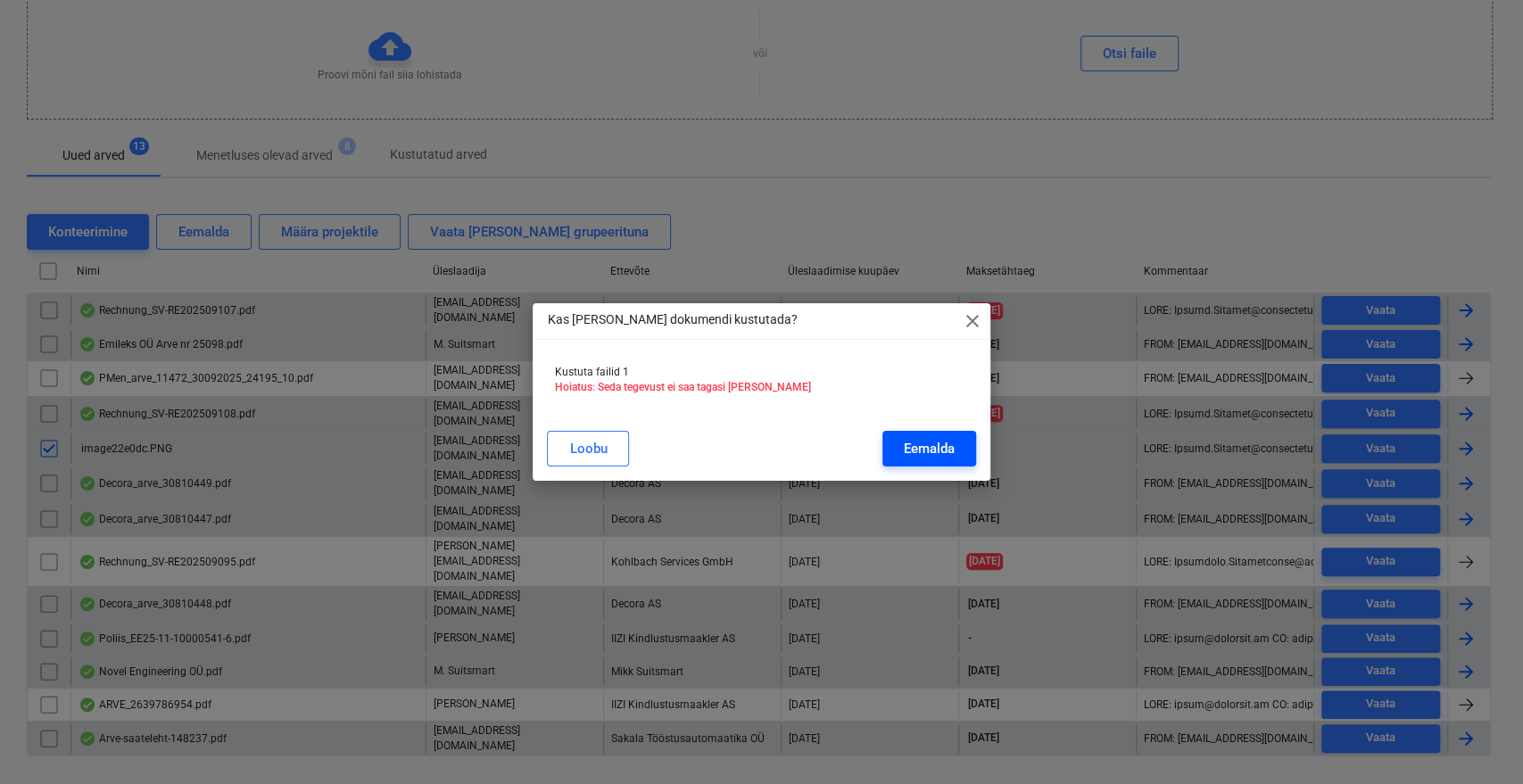
click at [932, 457] on div "Eemalda" at bounding box center [929, 449] width 51 height 23
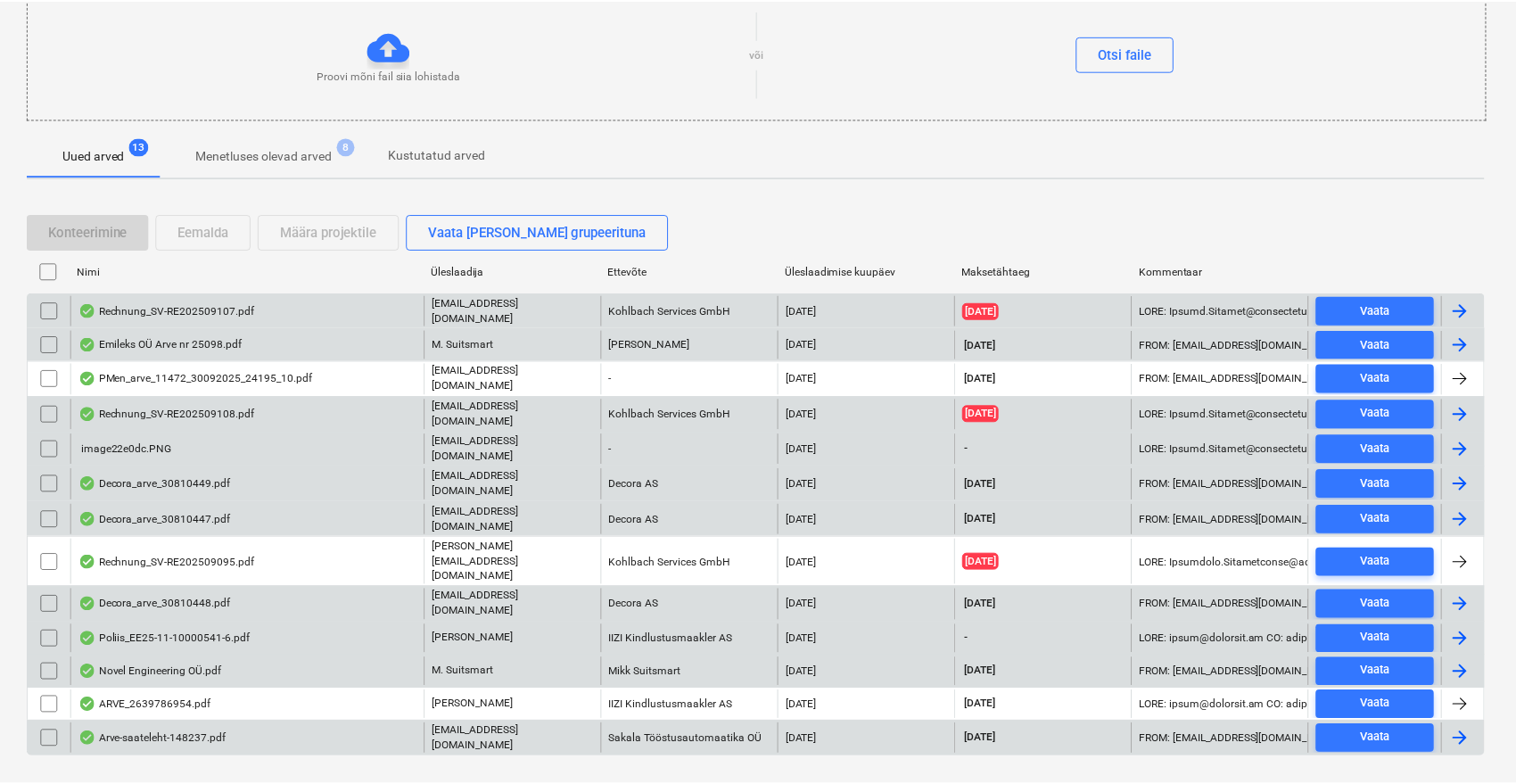
scroll to position [171, 0]
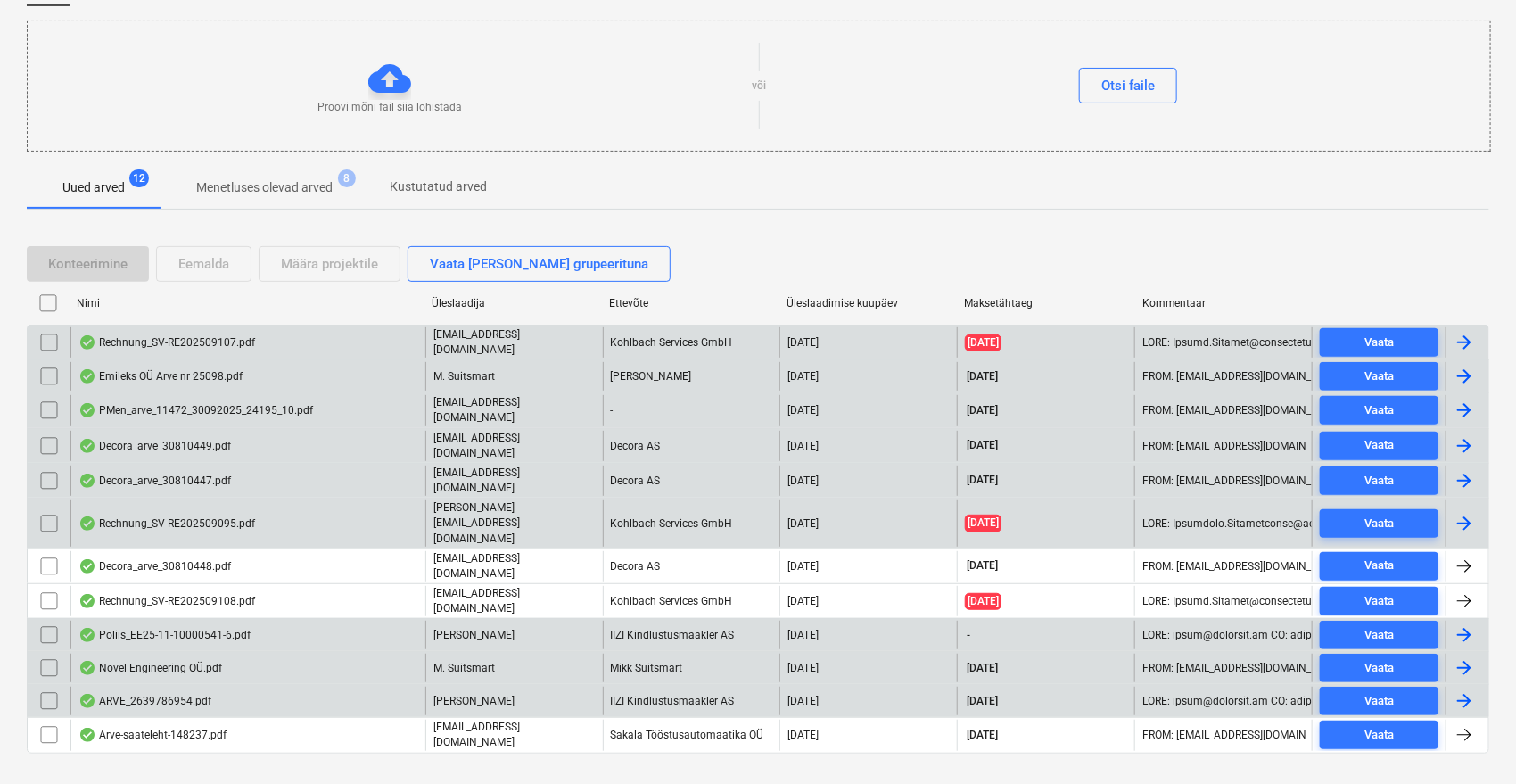
click at [45, 405] on input "checkbox" at bounding box center [49, 410] width 29 height 29
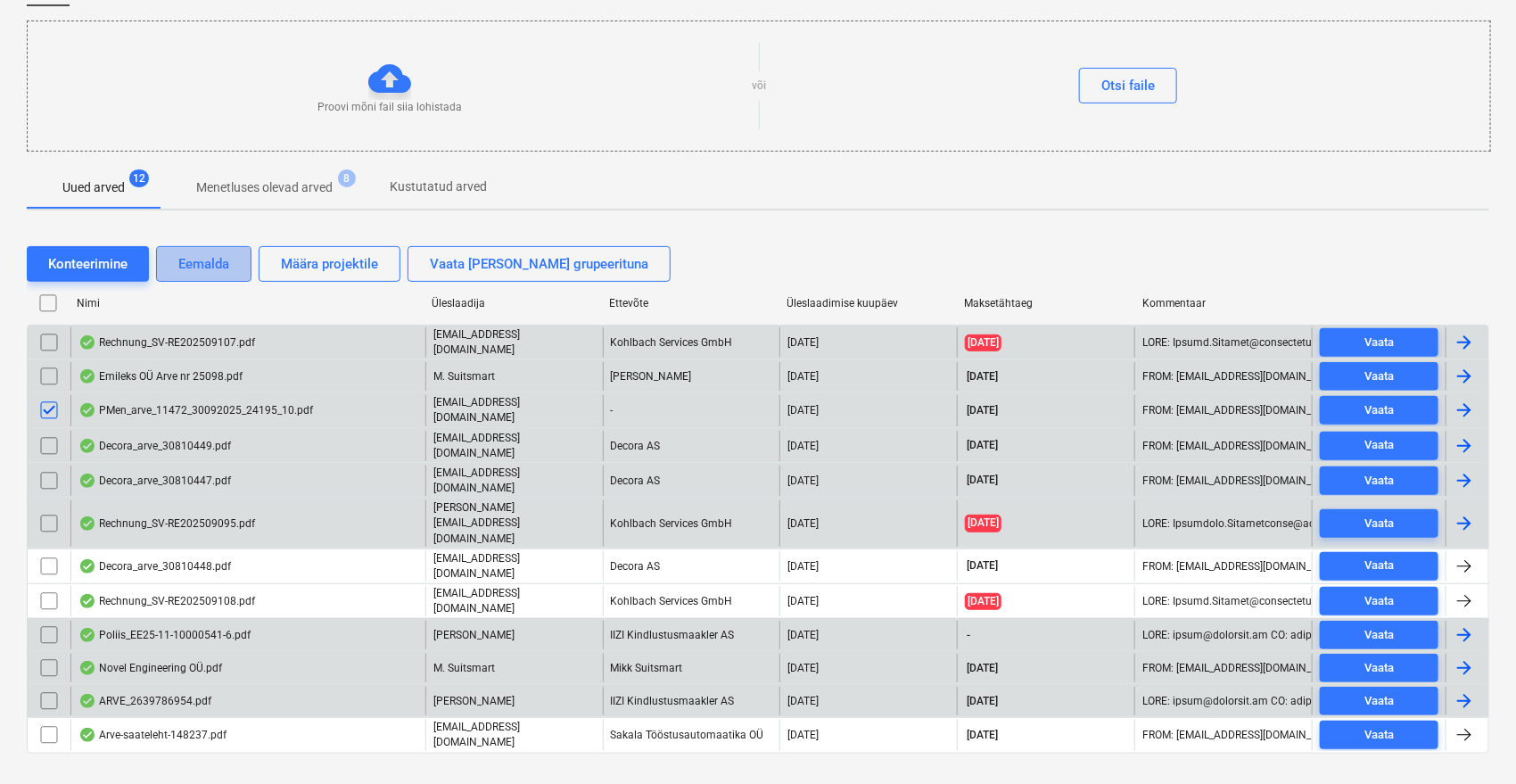
click at [191, 263] on div "Eemalda" at bounding box center [203, 264] width 51 height 23
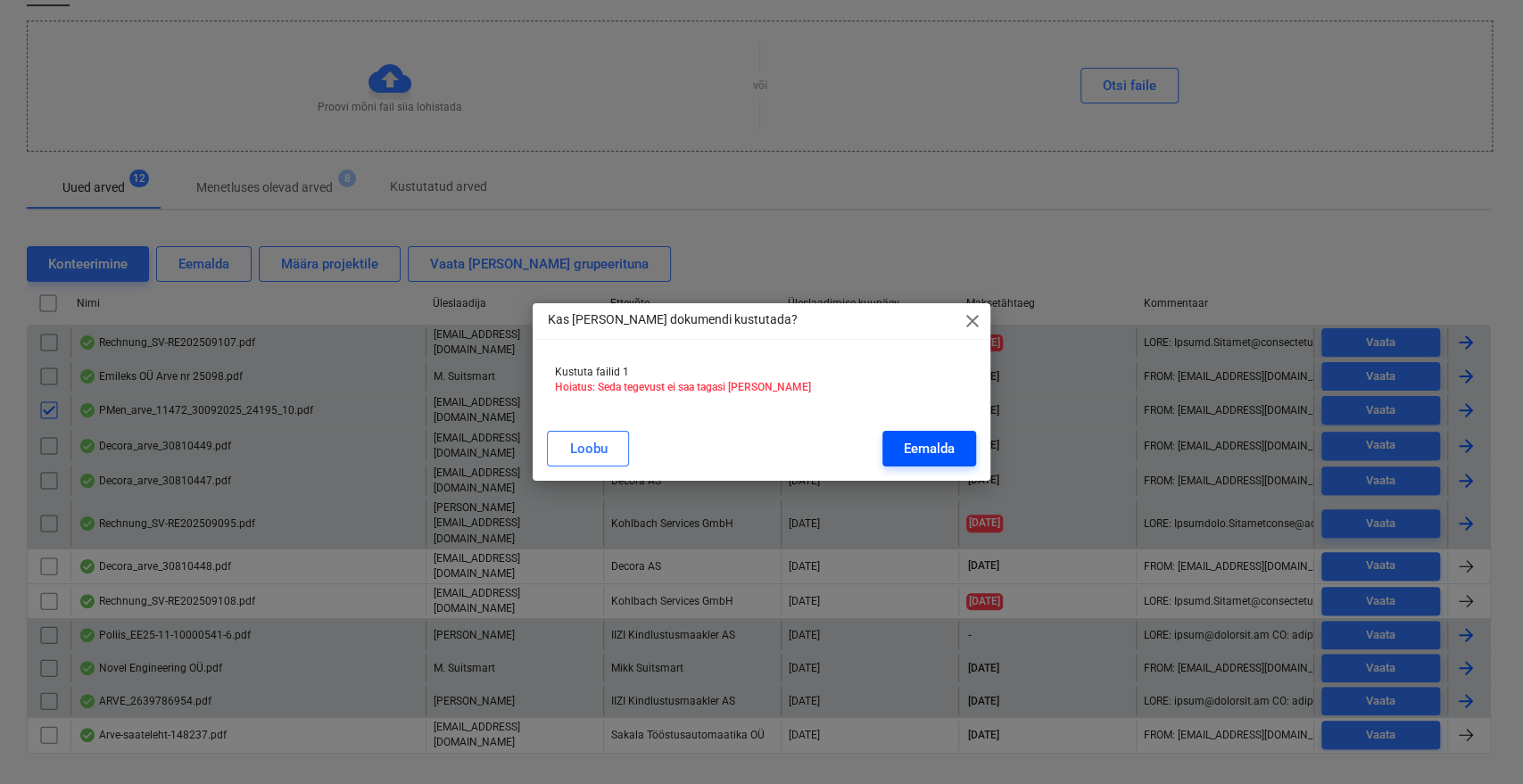
click at [922, 453] on div "Eemalda" at bounding box center [929, 449] width 51 height 23
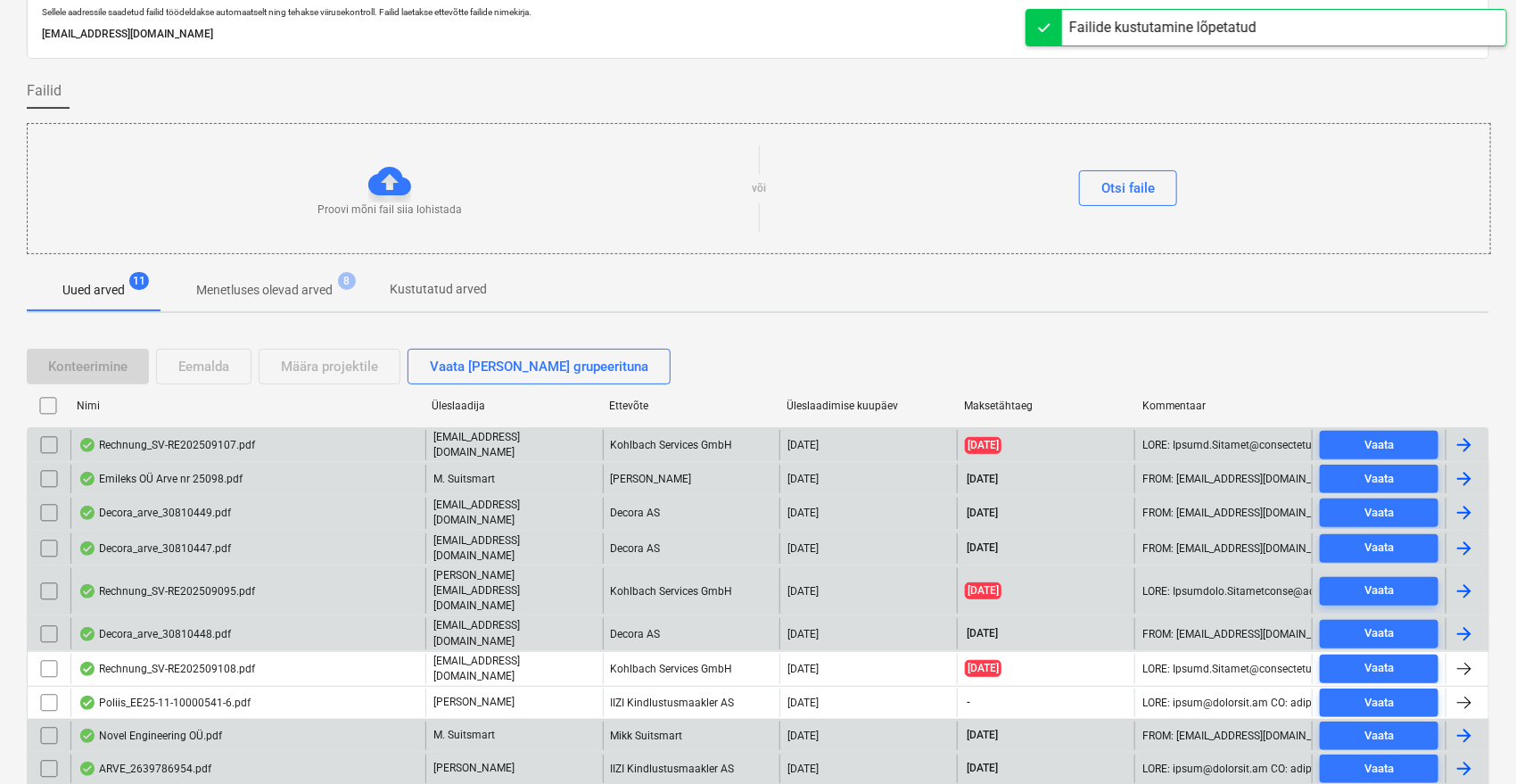
scroll to position [0, 0]
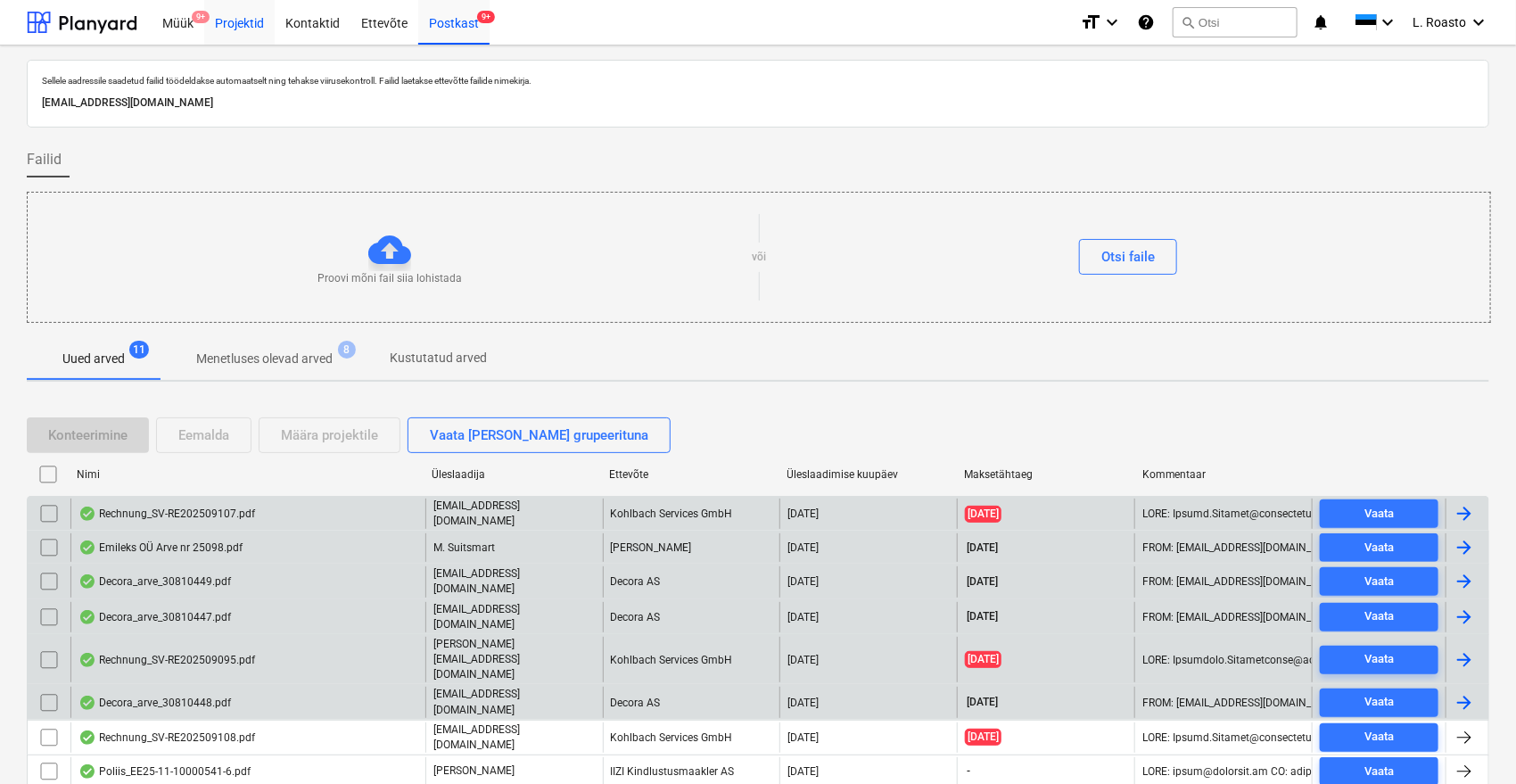
click at [248, 29] on div "Projektid" at bounding box center [239, 22] width 71 height 46
